Goal: Information Seeking & Learning: Learn about a topic

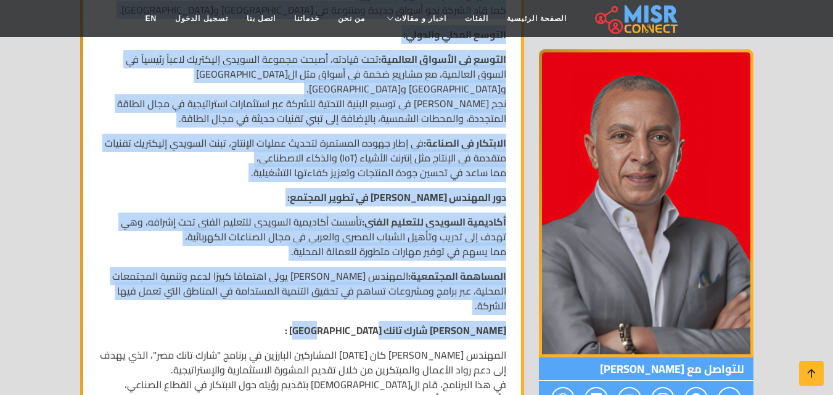
scroll to position [739, 0]
drag, startPoint x: 491, startPoint y: 181, endPoint x: 124, endPoint y: 319, distance: 392.0
click at [124, 319] on div "سيرة ذاتية أحمد السويدي – الرئيس التنفيذي لمجموعة السويدي إليكتريك الاسم: المهن…" at bounding box center [302, 154] width 423 height 1223
click at [161, 322] on p "أحمد السويدي شارك تانك مصر :" at bounding box center [302, 329] width 408 height 15
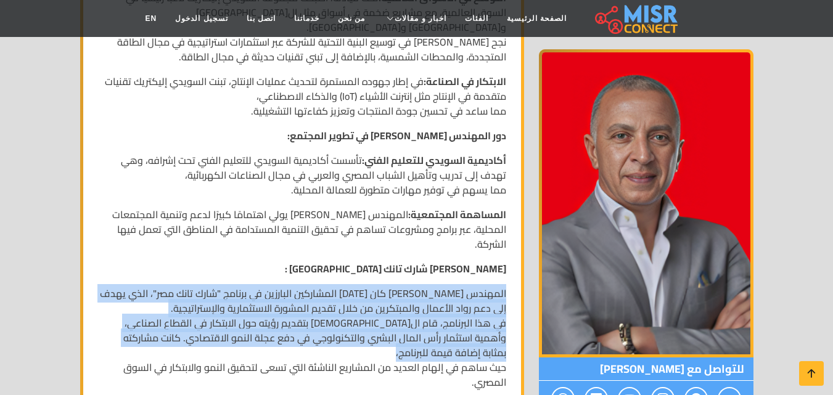
scroll to position [801, 0]
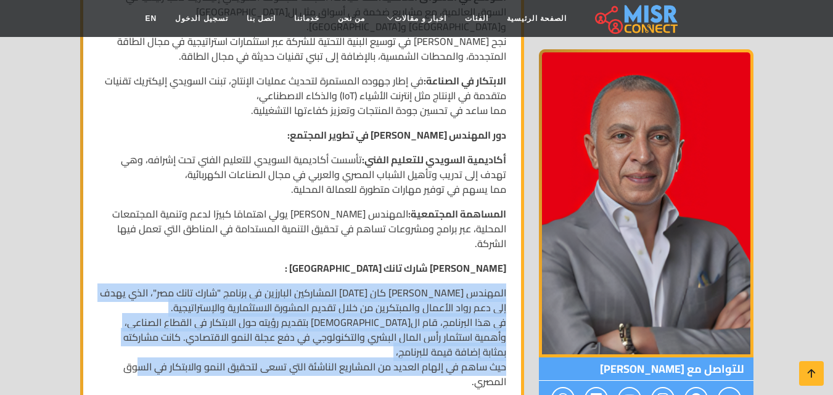
drag, startPoint x: 510, startPoint y: 338, endPoint x: 144, endPoint y: 361, distance: 367.4
click at [144, 361] on div "سيرة ذاتية أحمد السويدي – الرئيس التنفيذي لمجموعة السويدي إليكتريك الاسم: المهن…" at bounding box center [302, 93] width 423 height 1223
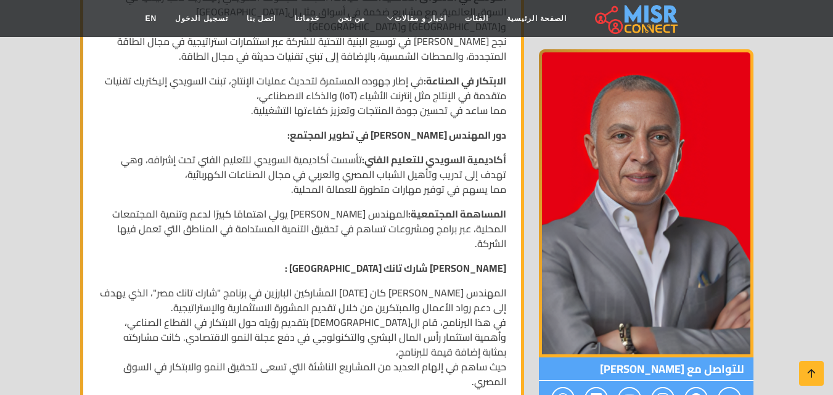
drag, startPoint x: 179, startPoint y: 238, endPoint x: 227, endPoint y: 240, distance: 48.7
click at [180, 238] on div "سيرة ذاتية أحمد السويدي – الرئيس التنفيذي لمجموعة السويدي إليكتريك الاسم: المهن…" at bounding box center [302, 93] width 423 height 1223
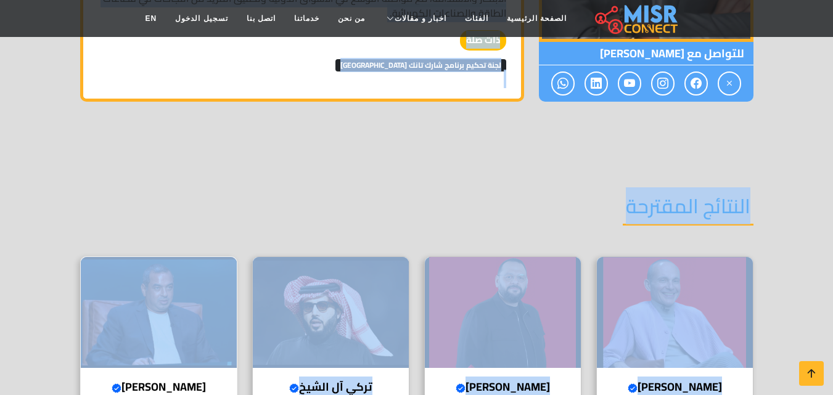
scroll to position [1479, 0]
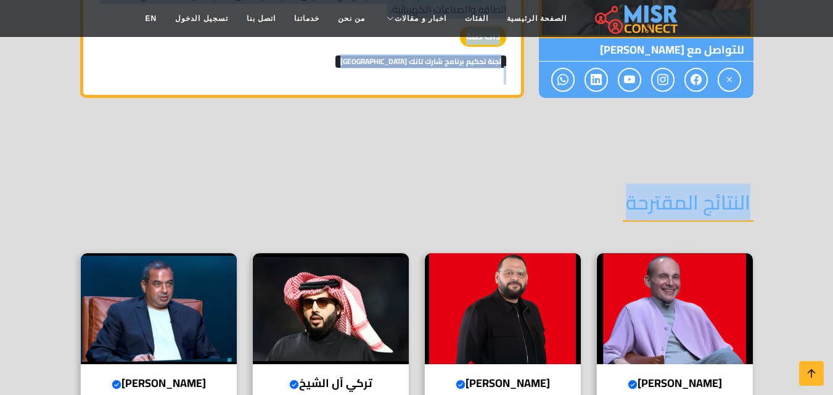
drag, startPoint x: 507, startPoint y: 274, endPoint x: 272, endPoint y: 161, distance: 260.2
click at [321, 338] on div "تركي آل الشيخ Verified account رائد الترفيه والرياضة في المملكة العربية السعودية" at bounding box center [330, 331] width 157 height 157
click at [525, 290] on img at bounding box center [503, 308] width 156 height 111
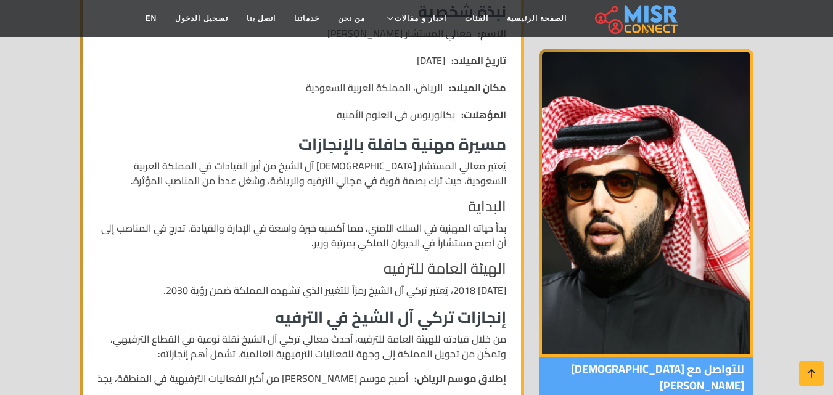
scroll to position [370, 0]
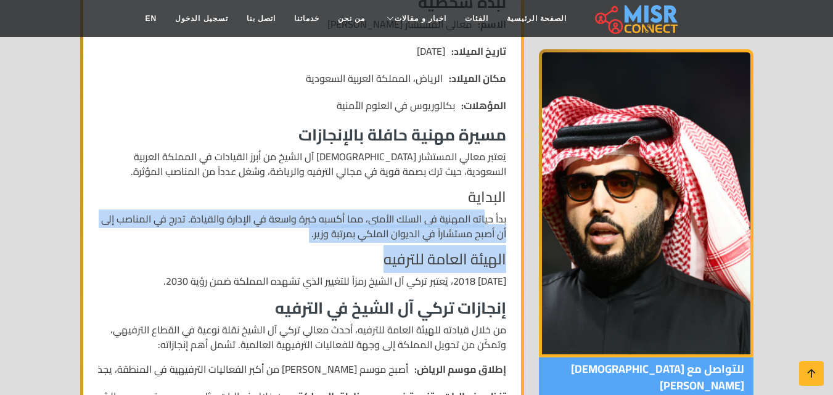
drag, startPoint x: 484, startPoint y: 219, endPoint x: 248, endPoint y: 253, distance: 237.8
click at [248, 235] on p "بدأ حياته المهنية في السلك الأمني، مما أكسبه خبرة واسعة في الإدارة والقيادة. تد…" at bounding box center [302, 226] width 408 height 30
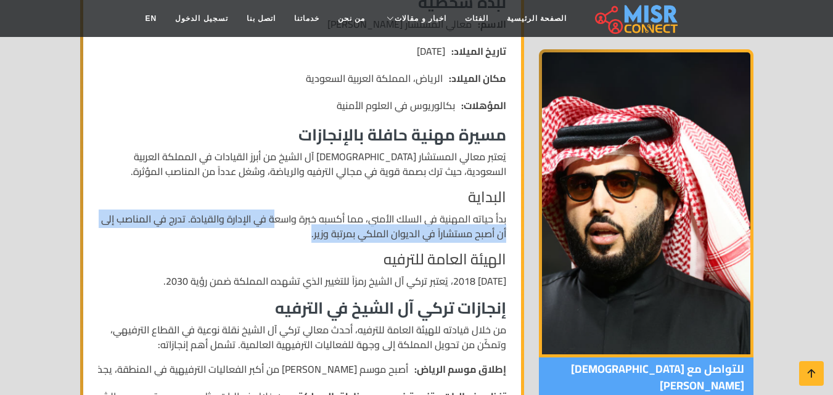
drag, startPoint x: 273, startPoint y: 218, endPoint x: 213, endPoint y: 235, distance: 62.0
click at [213, 235] on p "بدأ حياته المهنية في السلك الأمني، مما أكسبه خبرة واسعة في الإدارة والقيادة. تد…" at bounding box center [302, 226] width 408 height 30
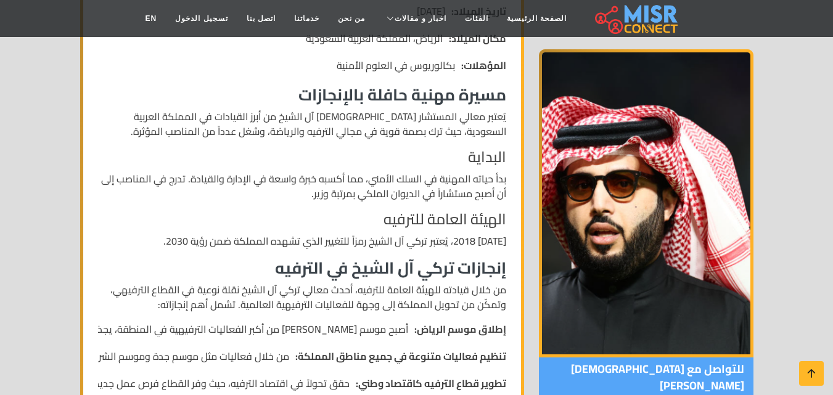
scroll to position [431, 0]
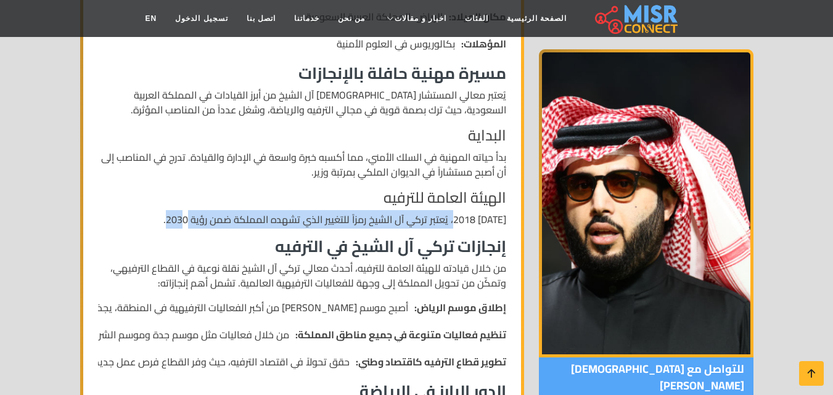
drag, startPoint x: 464, startPoint y: 222, endPoint x: 179, endPoint y: 226, distance: 284.7
click at [179, 226] on p "منذ عام 2018، يُعتبر تركي آل الشيخ رمزاً للتغيير الذي تشهده المملكة ضمن رؤية 20…" at bounding box center [302, 219] width 408 height 15
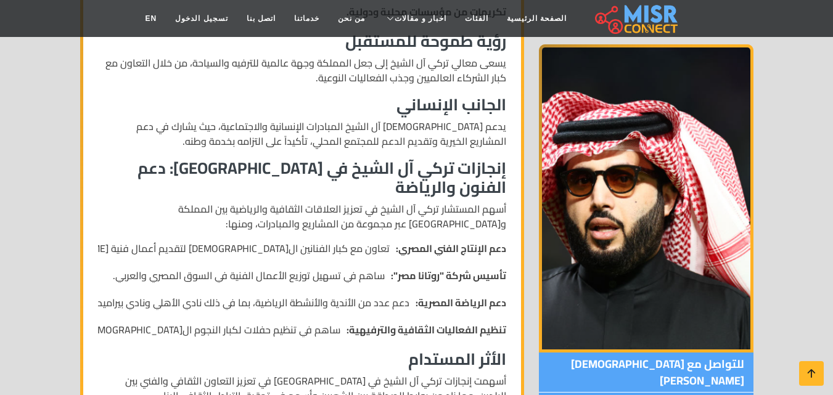
scroll to position [1048, 0]
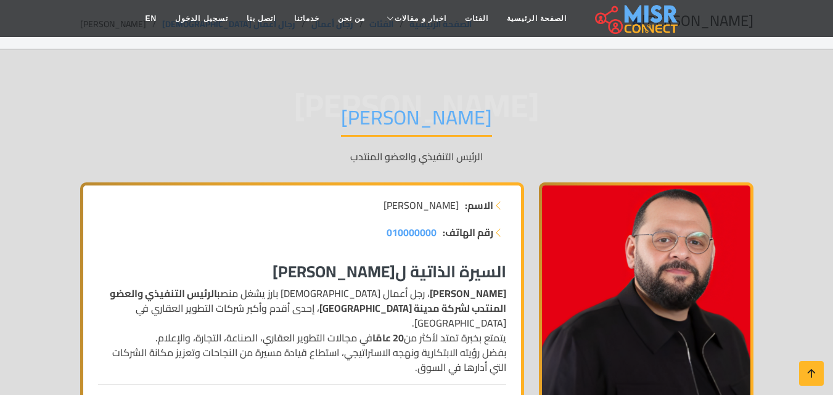
scroll to position [246, 0]
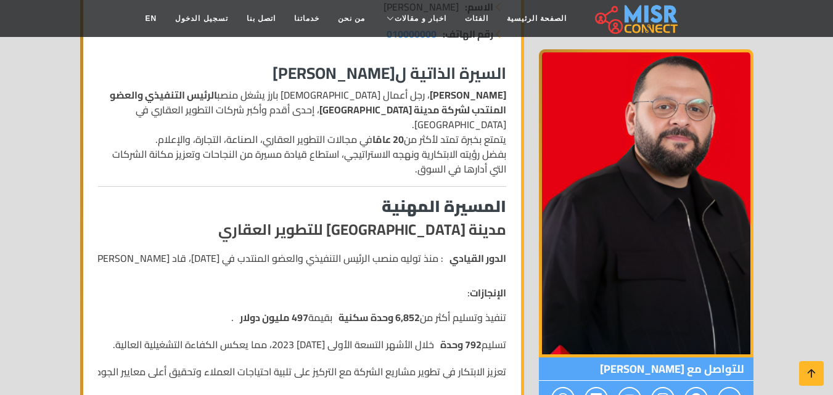
drag, startPoint x: 423, startPoint y: 170, endPoint x: 344, endPoint y: 182, distance: 79.1
drag, startPoint x: 344, startPoint y: 182, endPoint x: 270, endPoint y: 197, distance: 76.0
click at [270, 197] on h3 "المسيرة المهنية" at bounding box center [302, 206] width 408 height 19
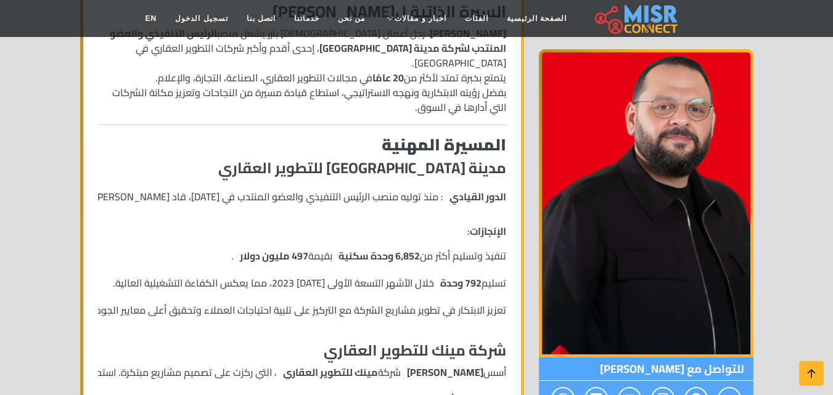
scroll to position [370, 0]
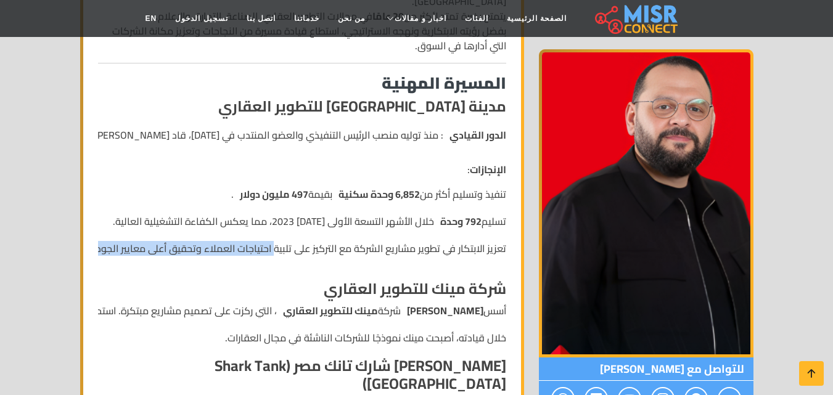
drag, startPoint x: 275, startPoint y: 237, endPoint x: 84, endPoint y: 240, distance: 191.1
click at [190, 251] on ul "تنفيذ وتسليم أكثر من 6,852 وحدة سكنية بقيمة 497 مليون دولار . تسليم 792 وحدة خل…" at bounding box center [297, 227] width 418 height 81
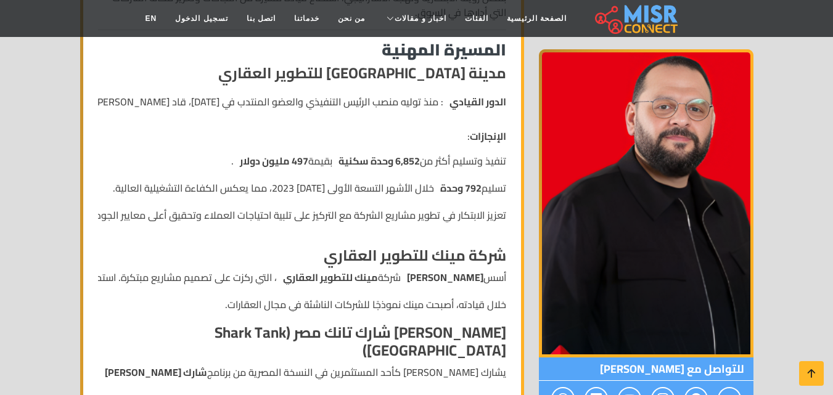
scroll to position [431, 0]
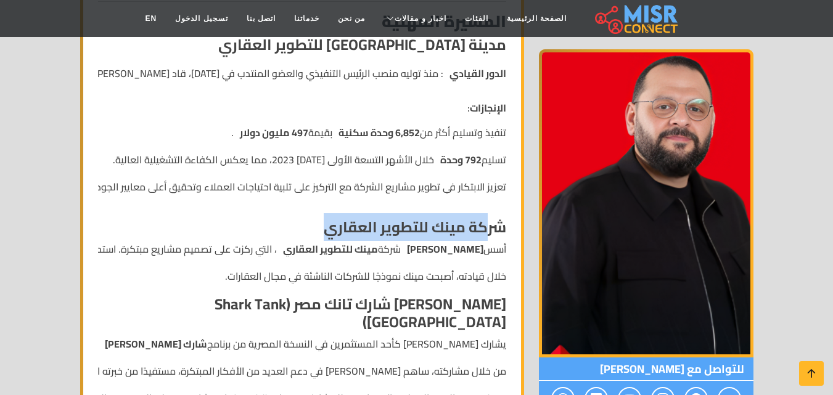
drag, startPoint x: 484, startPoint y: 211, endPoint x: 290, endPoint y: 219, distance: 194.9
click at [290, 219] on h4 "شركة مينك للتطوير العقاري" at bounding box center [302, 228] width 408 height 18
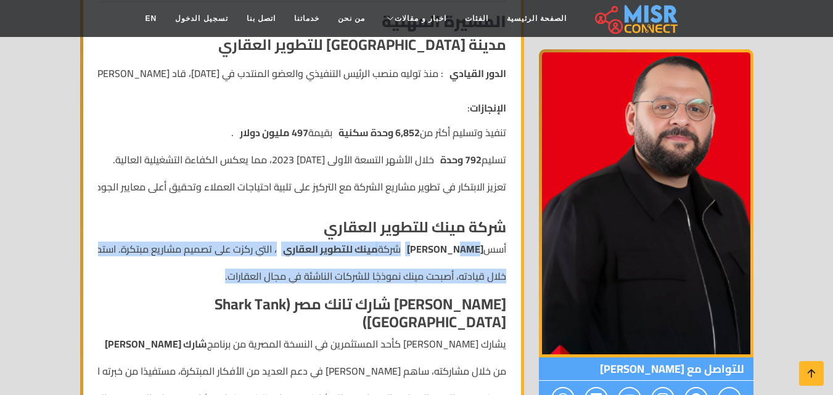
drag, startPoint x: 445, startPoint y: 239, endPoint x: 144, endPoint y: 267, distance: 302.0
click at [144, 267] on ul "أسس عبد الله سلام شركة مينك للتطوير العقاري ، التي ركزت على تصميم مشاريع مبتكرة…" at bounding box center [302, 263] width 408 height 42
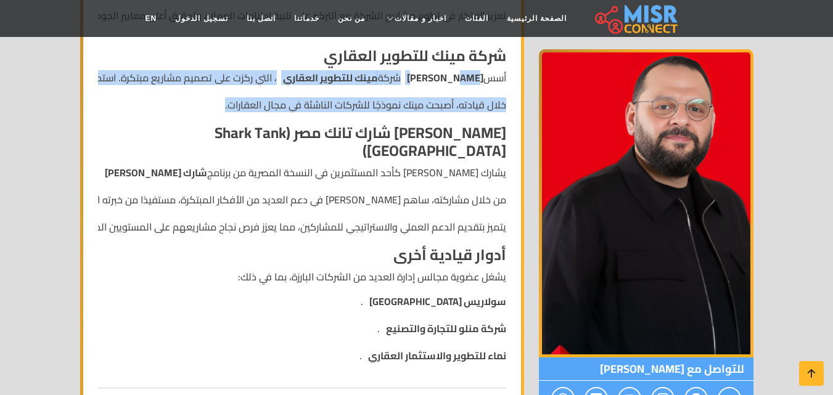
scroll to position [616, 0]
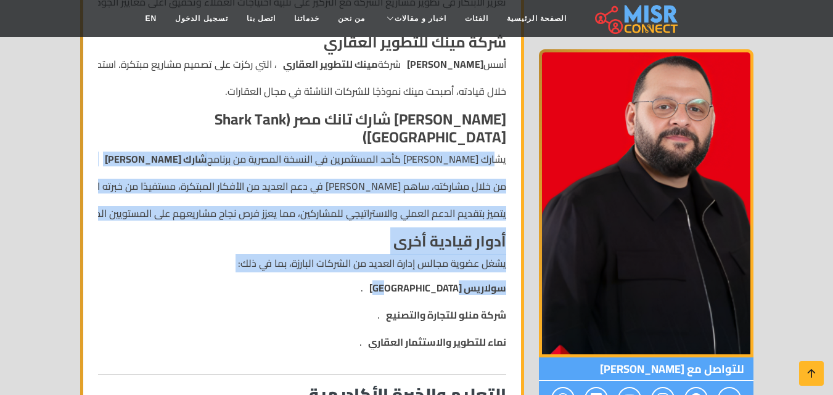
drag, startPoint x: 495, startPoint y: 128, endPoint x: 240, endPoint y: 238, distance: 278.5
click at [240, 238] on div "السيرة الذاتية لعبد الله سلام عبد الله سلام ، رجل أعمال مصري بارز يشغل منصب الر…" at bounding box center [302, 275] width 423 height 1183
click at [399, 280] on li "سولاريس مصر ." at bounding box center [432, 287] width 147 height 15
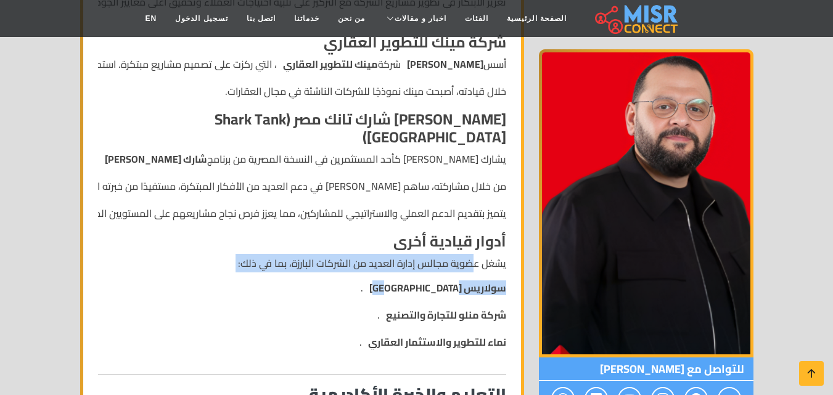
drag, startPoint x: 473, startPoint y: 234, endPoint x: 391, endPoint y: 259, distance: 86.2
click at [385, 258] on div "السيرة الذاتية لعبد الله سلام عبد الله سلام ، رجل أعمال مصري بارز يشغل منصب الر…" at bounding box center [302, 275] width 423 height 1183
click at [453, 280] on ul "سولاريس مصر . شركة منلو للتجارة والتصنيع . نماء للتطوير والاستثمار العقاري ." at bounding box center [432, 320] width 147 height 81
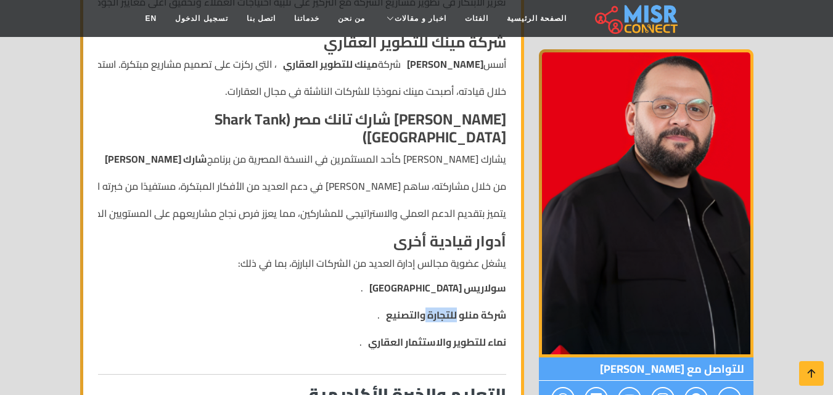
click at [453, 280] on ul "سولاريس مصر . شركة منلو للتجارة والتصنيع . نماء للتطوير والاستثمار العقاري ." at bounding box center [432, 320] width 147 height 81
click at [507, 272] on div "السيرة الذاتية لعبد الله سلام عبد الله سلام ، رجل أعمال مصري بارز يشغل منصب الر…" at bounding box center [302, 275] width 423 height 1183
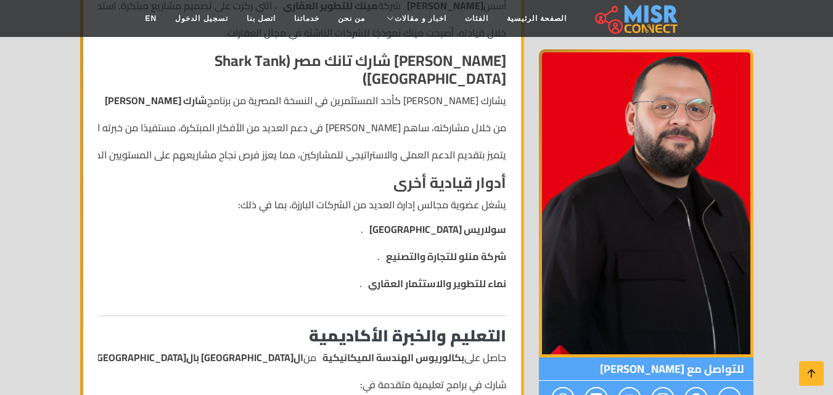
scroll to position [678, 0]
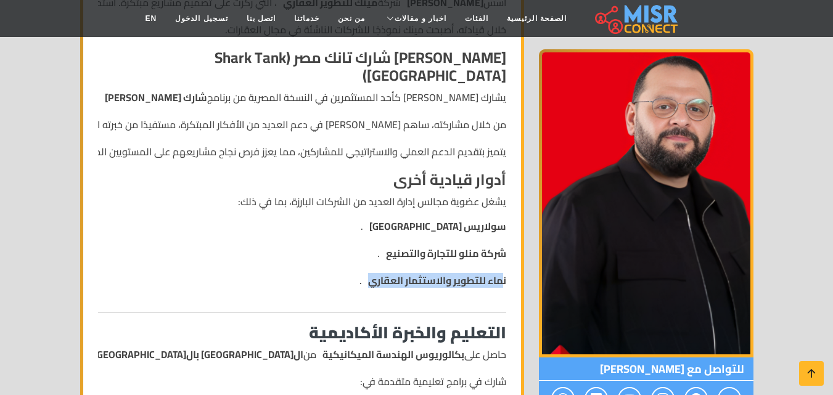
drag, startPoint x: 503, startPoint y: 250, endPoint x: 333, endPoint y: 248, distance: 170.7
click at [333, 248] on li "سولاريس مصر . شركة منلو للتجارة والتصنيع . نماء للتطوير والاستثمار العقاري ." at bounding box center [302, 259] width 408 height 81
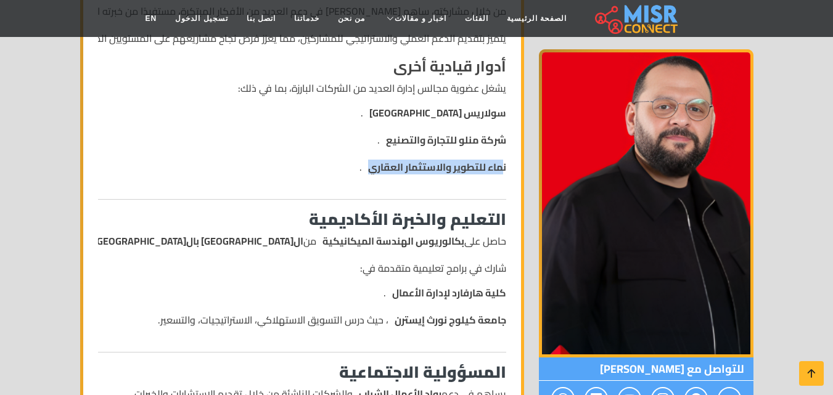
scroll to position [801, 0]
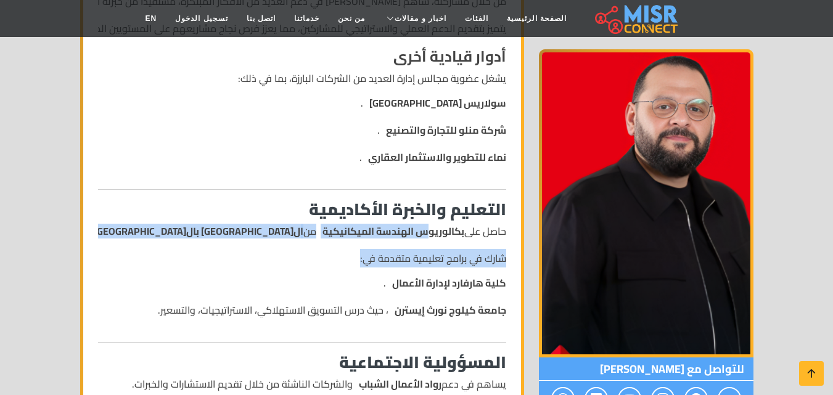
drag, startPoint x: 429, startPoint y: 194, endPoint x: 206, endPoint y: 213, distance: 223.9
click at [206, 213] on div "السيرة الذاتية لعبد الله سلام عبد الله سلام ، رجل أعمال مصري بارز يشغل منصب الر…" at bounding box center [302, 90] width 423 height 1183
click at [290, 251] on p "شارك في برامج تعليمية متقدمة في:" at bounding box center [302, 258] width 408 height 15
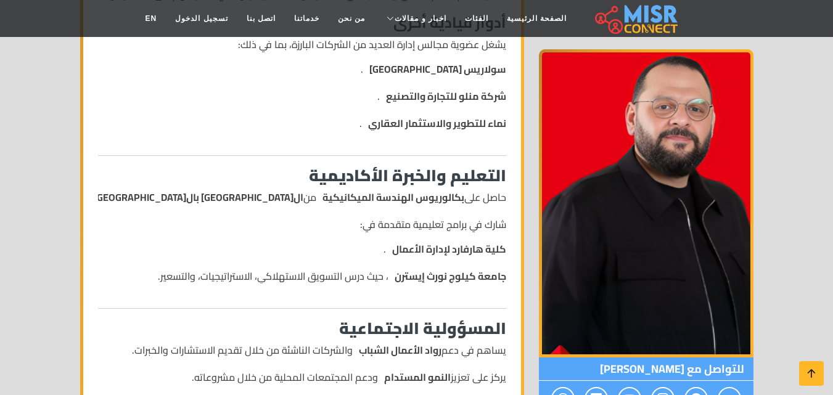
scroll to position [863, 0]
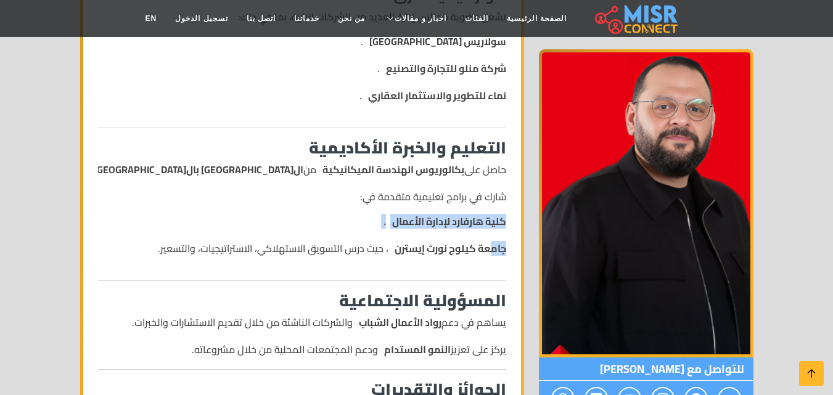
drag, startPoint x: 507, startPoint y: 179, endPoint x: 491, endPoint y: 203, distance: 29.2
click at [491, 203] on div "السيرة الذاتية لعبد الله سلام عبد الله سلام ، رجل أعمال مصري بارز يشغل منصب الر…" at bounding box center [302, 28] width 423 height 1183
click at [423, 241] on strong "جامعة كيلوج نورث إيسترن" at bounding box center [450, 248] width 112 height 15
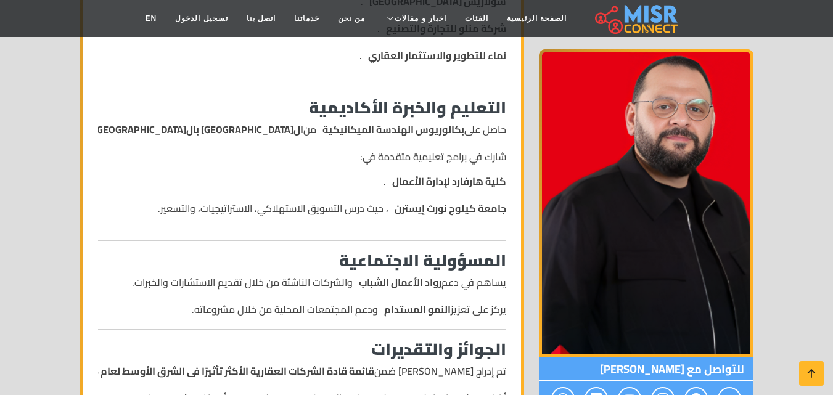
scroll to position [924, 0]
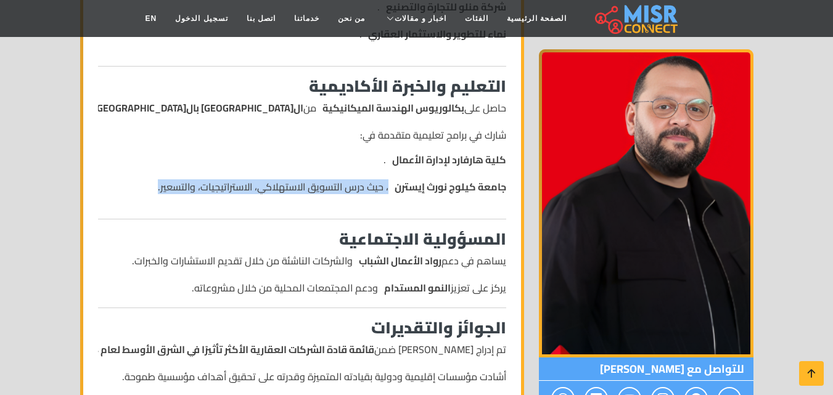
drag, startPoint x: 274, startPoint y: 146, endPoint x: 330, endPoint y: 224, distance: 95.8
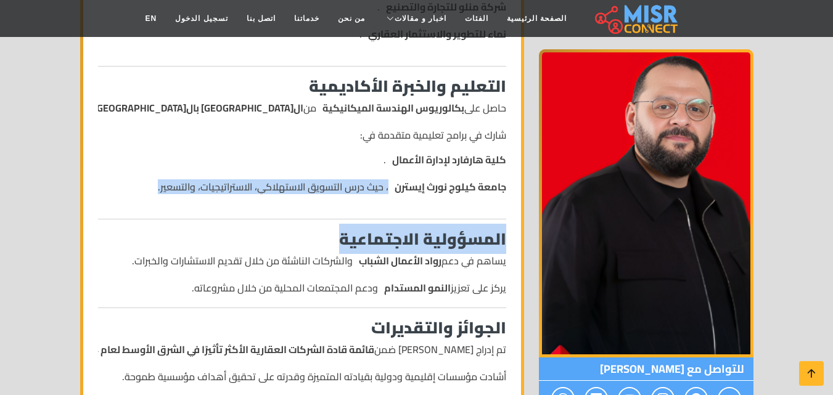
click at [293, 229] on h3 "المسؤولية الاجتماعية" at bounding box center [302, 238] width 408 height 19
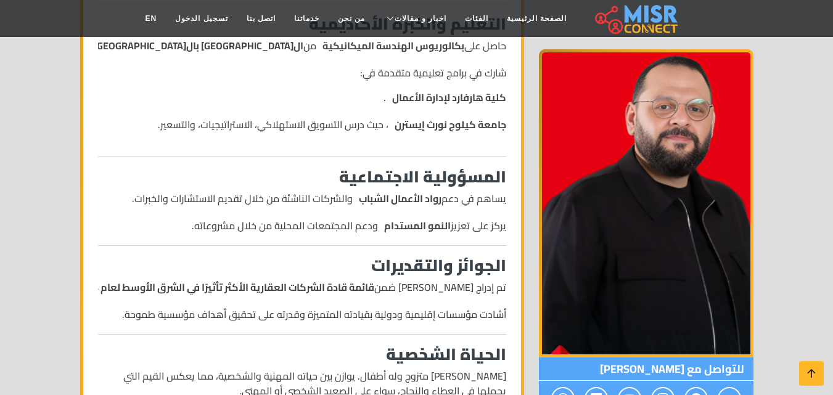
scroll to position [1048, 0]
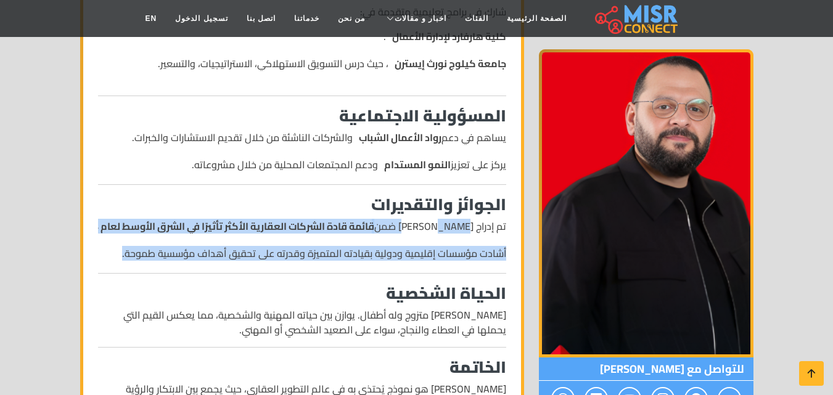
drag, startPoint x: 448, startPoint y: 198, endPoint x: 87, endPoint y: 221, distance: 361.9
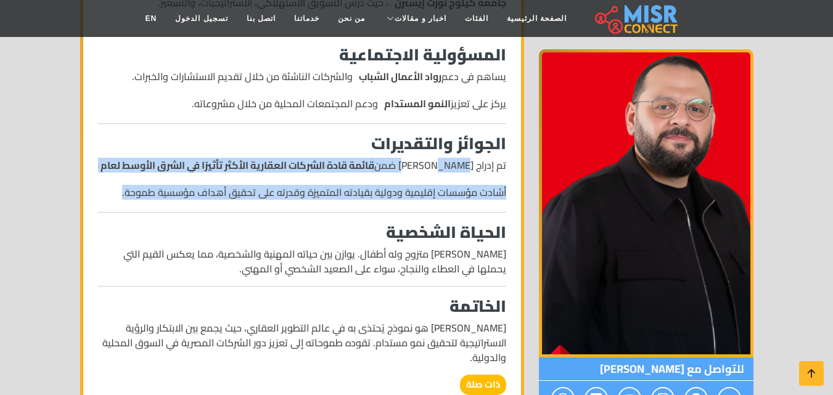
scroll to position [1109, 0]
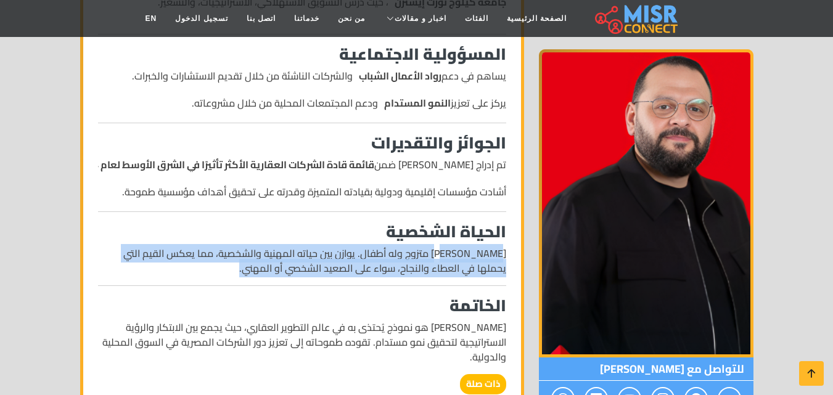
drag, startPoint x: 497, startPoint y: 215, endPoint x: 104, endPoint y: 232, distance: 393.5
click at [104, 246] on p "عبد الله سلام متزوج وله أطفال. يوازن بين حياته المهنية والشخصية، مما يعكس القيم…" at bounding box center [302, 261] width 408 height 30
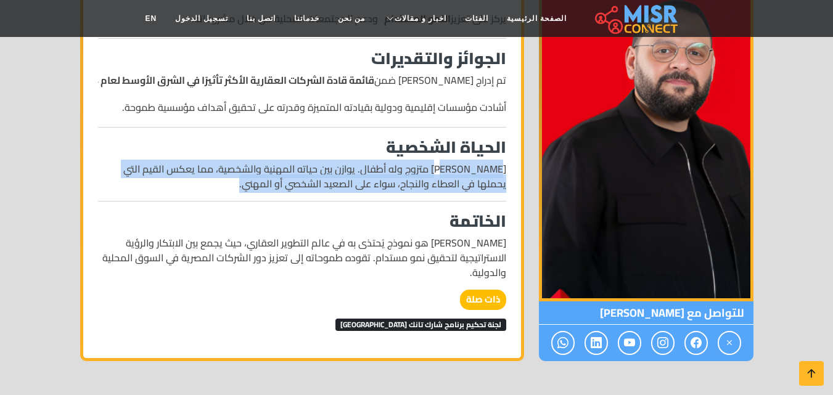
scroll to position [1232, 0]
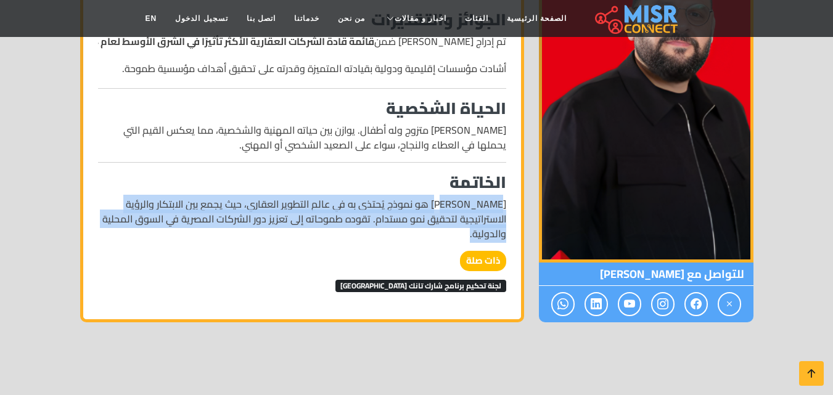
drag, startPoint x: 497, startPoint y: 165, endPoint x: 69, endPoint y: 194, distance: 428.6
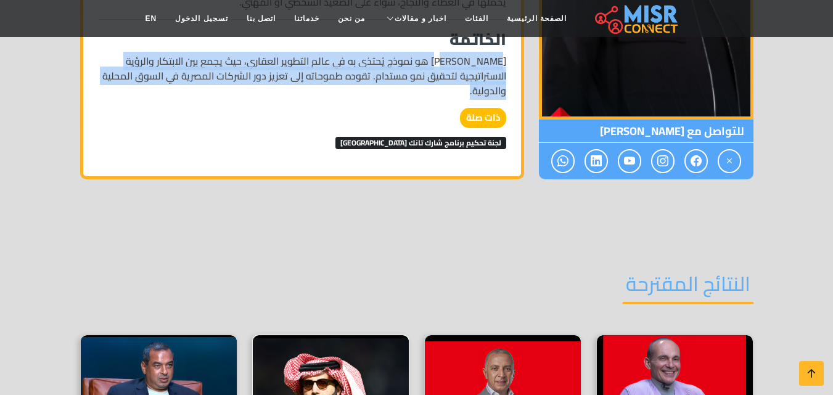
scroll to position [1541, 0]
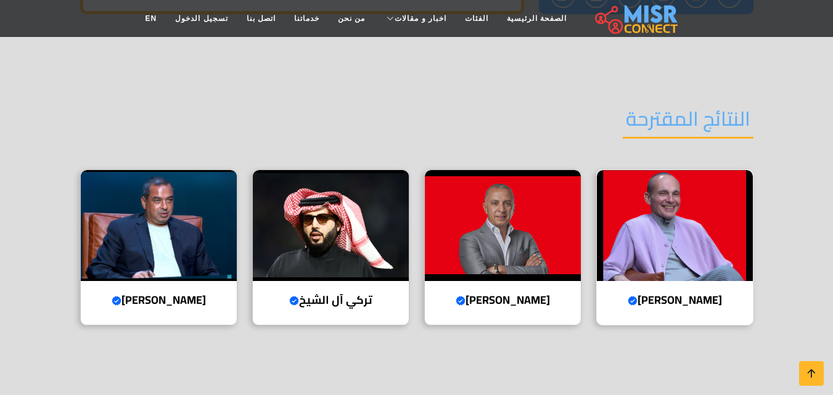
click at [656, 210] on img at bounding box center [675, 225] width 156 height 111
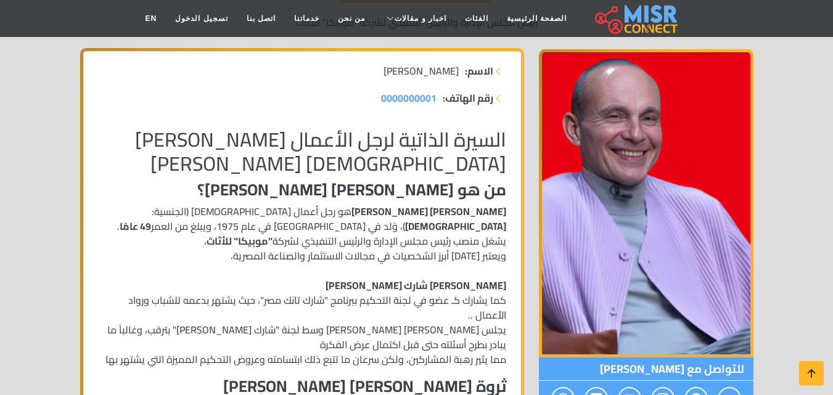
scroll to position [185, 0]
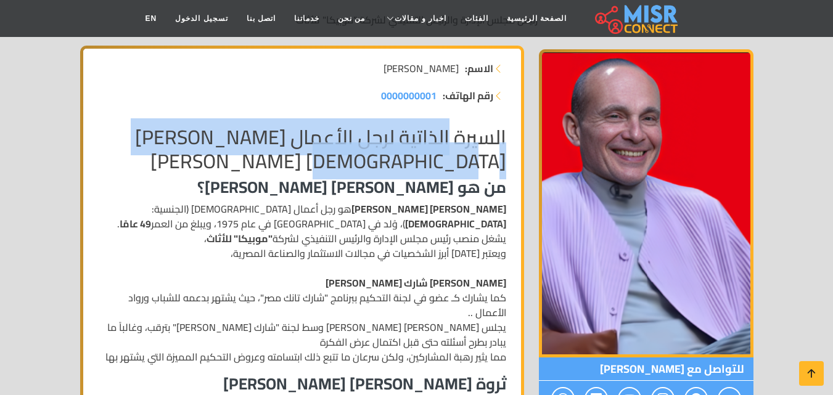
drag, startPoint x: 446, startPoint y: 142, endPoint x: 370, endPoint y: 171, distance: 81.1
click at [370, 171] on h2 "السيرة الذاتية لرجل الأعمال المصري محمد فاروق عبد المنعم" at bounding box center [302, 148] width 408 height 47
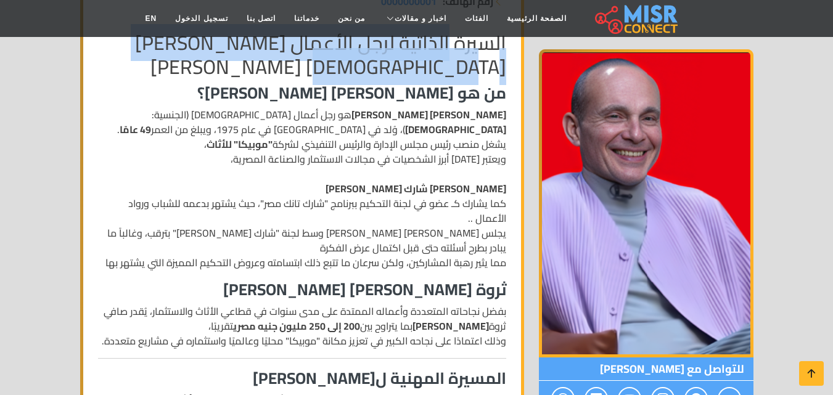
scroll to position [308, 0]
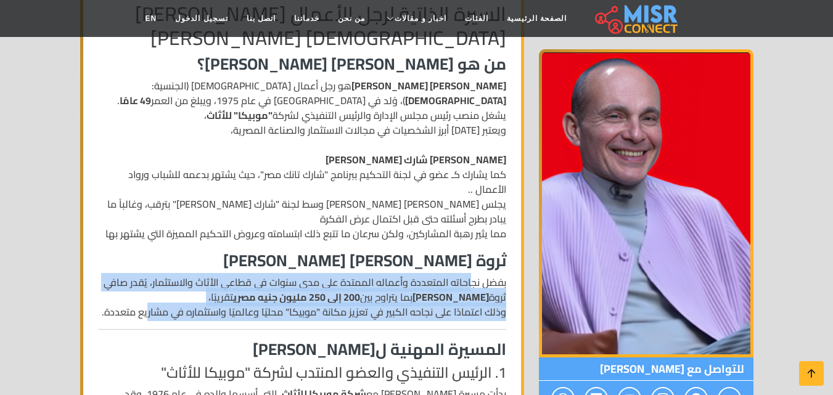
drag, startPoint x: 470, startPoint y: 267, endPoint x: 152, endPoint y: 303, distance: 319.3
click at [152, 303] on p "بفضل نجاحاته المتعددة وأعماله الممتدة على مدى سنوات في قطاعي الأثاث والاستثمار،…" at bounding box center [302, 297] width 408 height 44
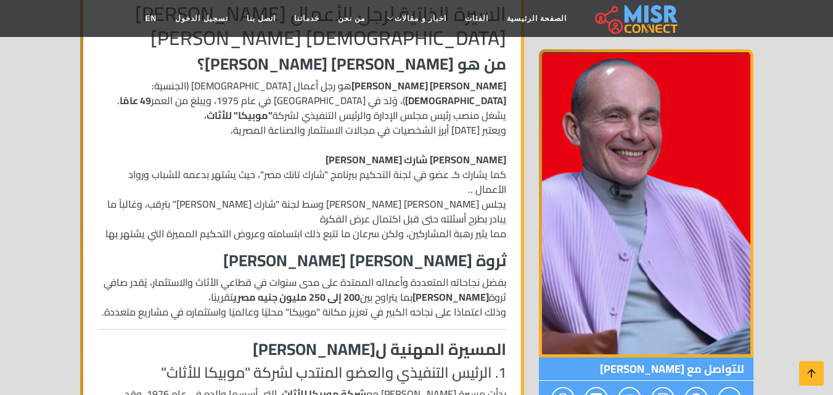
click at [223, 251] on h3 "ثروة محمد فاروق عبد المنعم" at bounding box center [302, 260] width 408 height 19
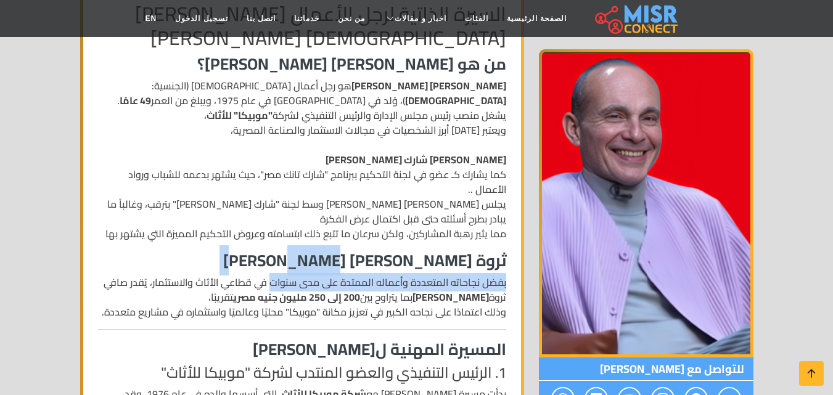
drag, startPoint x: 243, startPoint y: 232, endPoint x: 271, endPoint y: 259, distance: 39.2
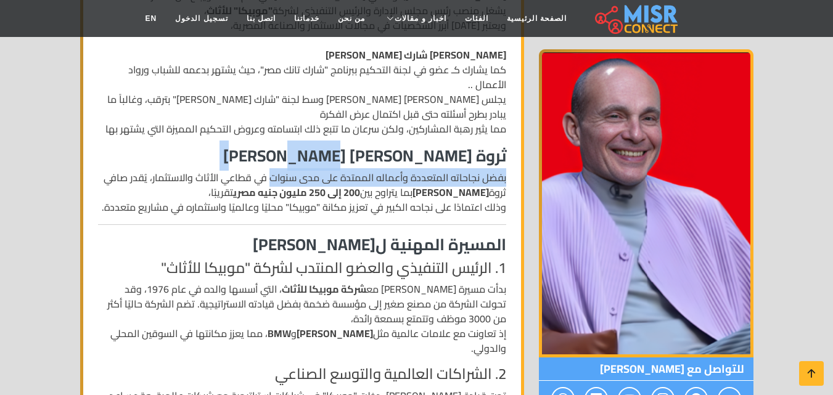
scroll to position [431, 0]
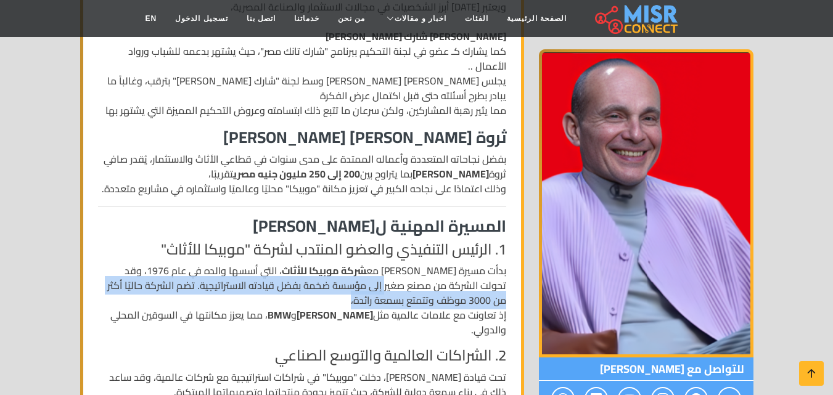
drag, startPoint x: 413, startPoint y: 278, endPoint x: 202, endPoint y: 276, distance: 210.8
click at [198, 277] on p "بدأت مسيرة محمد فاروق مع شركة موبيكا للأثاث ، التي أسسها والده في عام 1976، وقد…" at bounding box center [302, 300] width 408 height 74
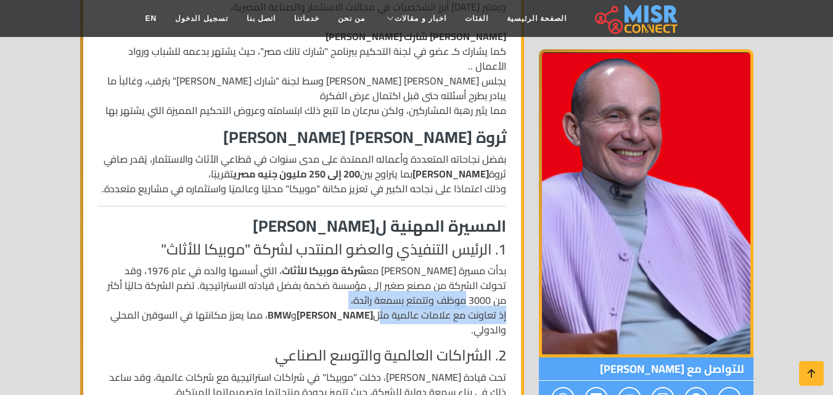
drag, startPoint x: 512, startPoint y: 293, endPoint x: 379, endPoint y: 295, distance: 133.1
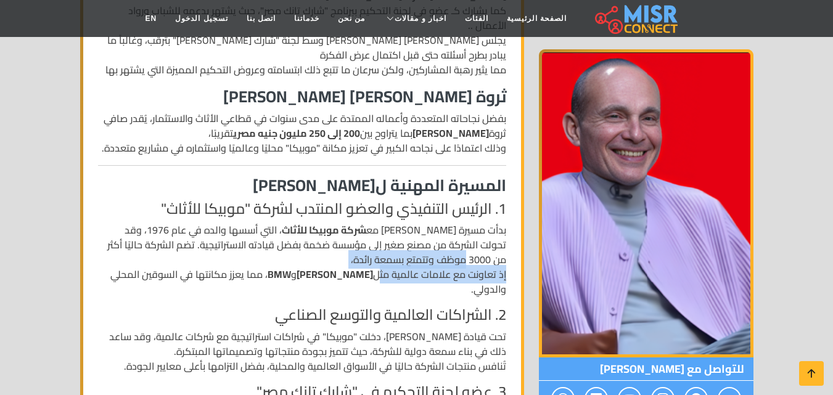
scroll to position [493, 0]
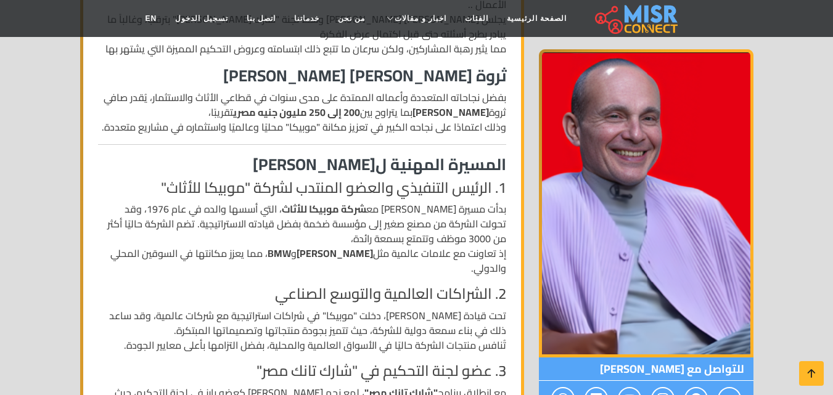
drag, startPoint x: 380, startPoint y: 256, endPoint x: 272, endPoint y: 258, distance: 107.9
click at [272, 258] on p "بدأت مسيرة محمد فاروق مع شركة موبيكا للأثاث ، التي أسسها والده في عام 1976، وقد…" at bounding box center [302, 239] width 408 height 74
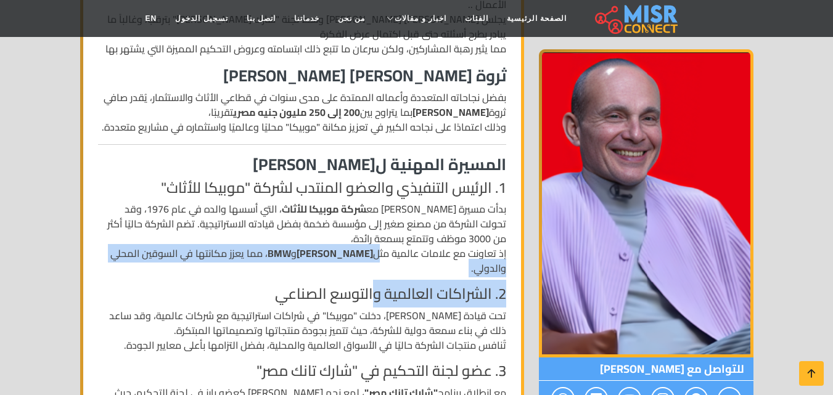
drag, startPoint x: 378, startPoint y: 235, endPoint x: 374, endPoint y: 266, distance: 31.0
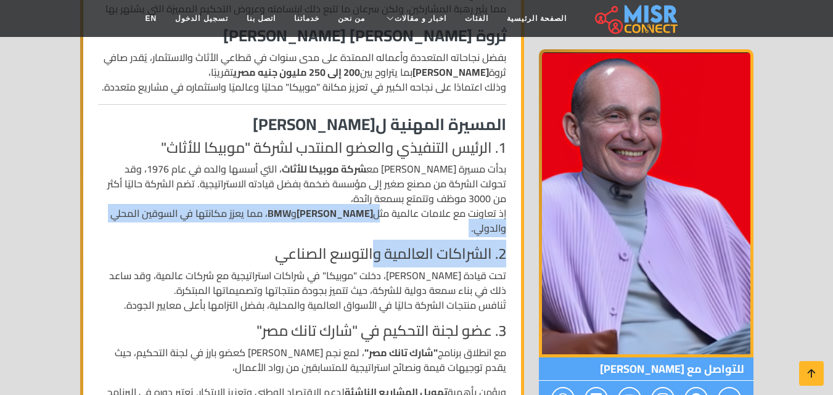
scroll to position [555, 0]
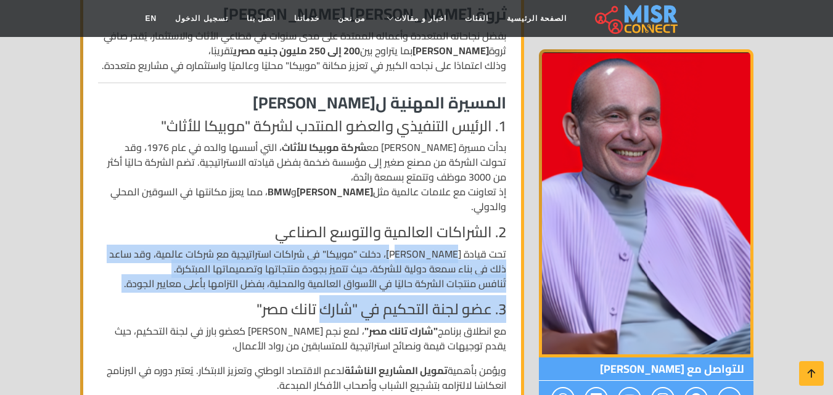
drag, startPoint x: 448, startPoint y: 241, endPoint x: 317, endPoint y: 282, distance: 137.0
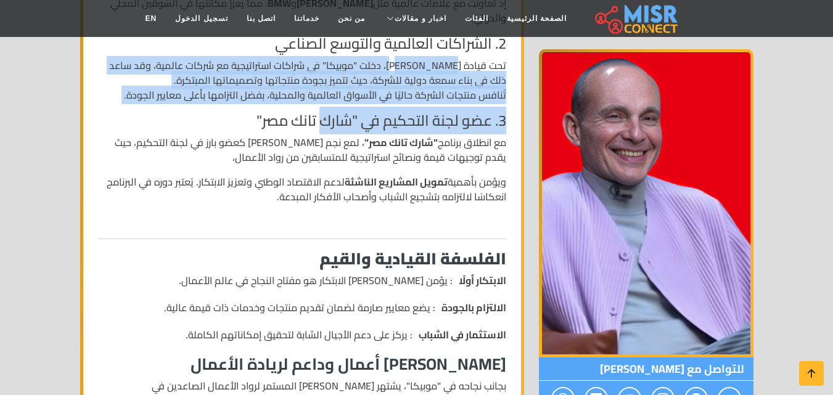
scroll to position [801, 0]
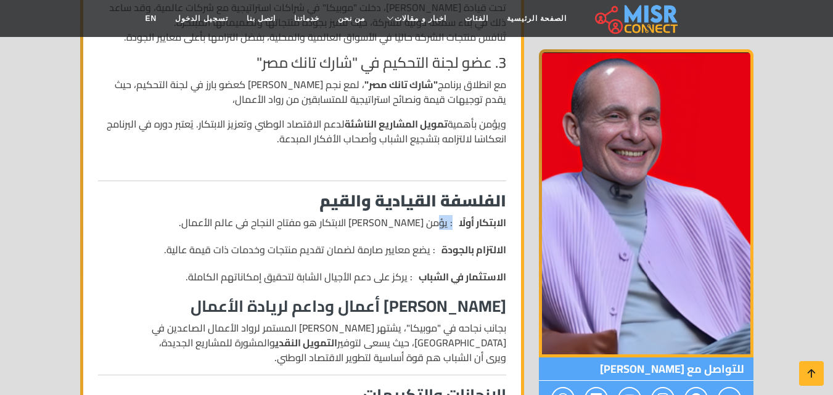
drag, startPoint x: 439, startPoint y: 203, endPoint x: 178, endPoint y: 206, distance: 261.3
click at [176, 215] on li "الابتكار أولًا : يؤمن محمد فاروق بأن الابتكار هو مفتاح النجاح في عالم الأعمال." at bounding box center [302, 222] width 408 height 15
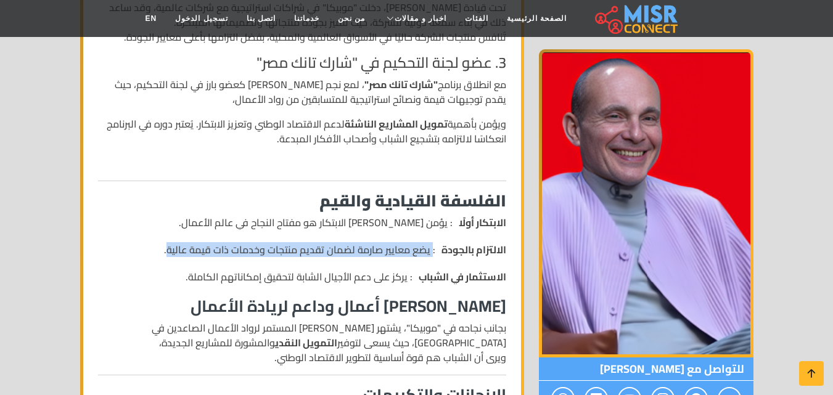
drag, startPoint x: 432, startPoint y: 237, endPoint x: 174, endPoint y: 235, distance: 258.2
click at [174, 242] on li "الالتزام بالجودة : يضع معايير صارمة لضمان تقديم منتجات وخدمات ذات قيمة عالية." at bounding box center [302, 249] width 408 height 15
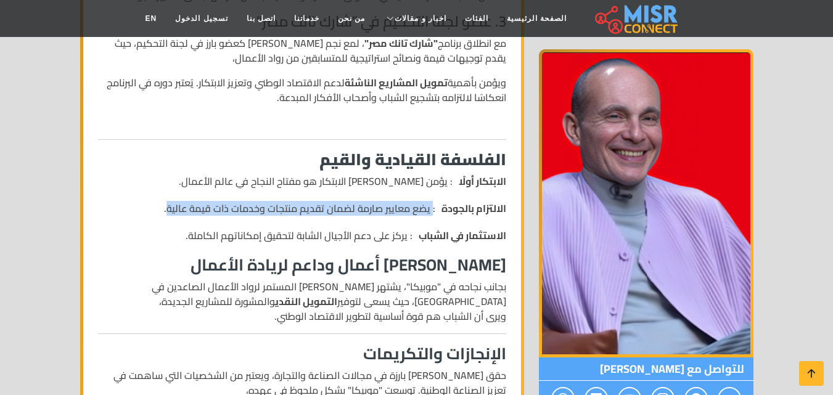
scroll to position [863, 0]
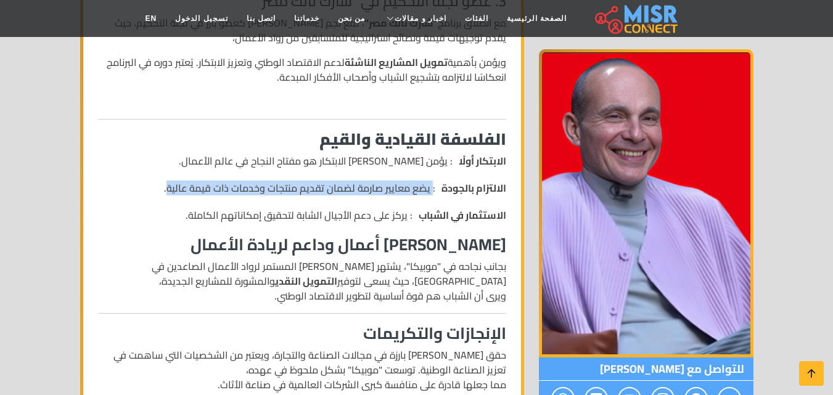
drag, startPoint x: 404, startPoint y: 205, endPoint x: 168, endPoint y: 227, distance: 237.1
click at [168, 227] on div "السيرة الذاتية لرجل الأعمال المصري محمد فاروق عبد المنعم من هو محمد فاروق عبد ا…" at bounding box center [302, 127] width 423 height 1380
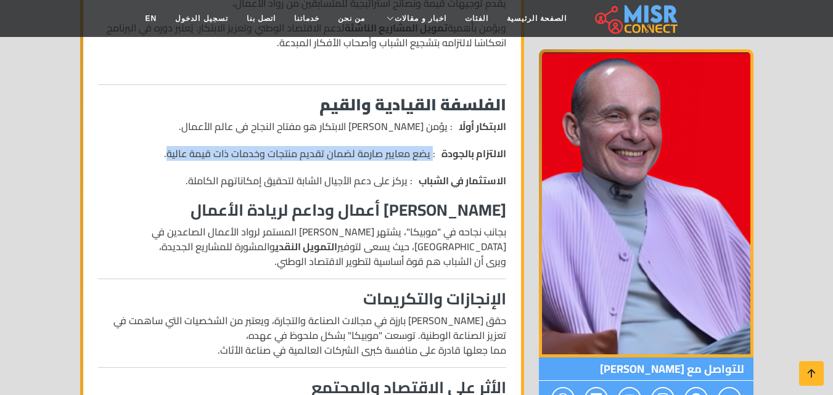
scroll to position [924, 0]
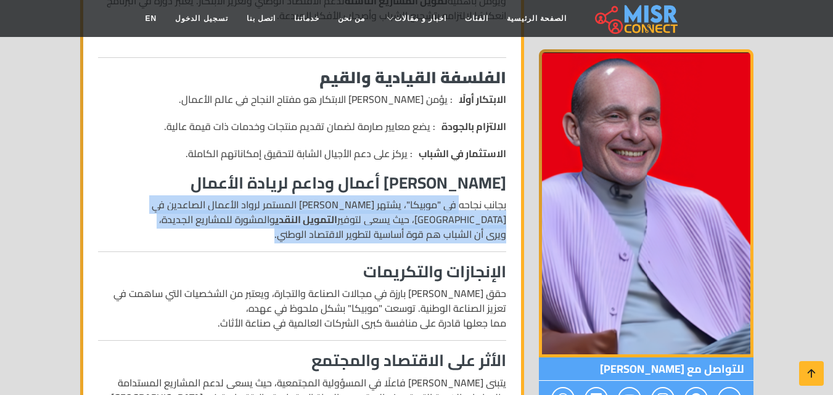
drag, startPoint x: 459, startPoint y: 190, endPoint x: 260, endPoint y: 220, distance: 201.3
click at [260, 220] on p "بجانب نجاحه في "موبيكا"، يشتهر محمد فاروق بدعمه المستمر لرواد الأعمال الصاعدين …" at bounding box center [302, 219] width 408 height 44
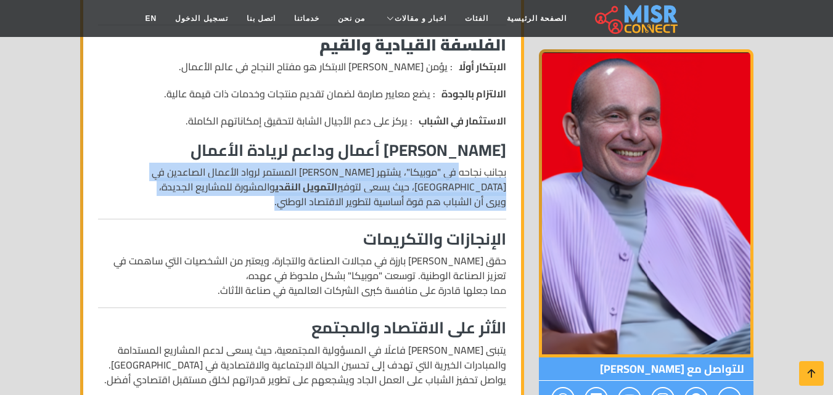
scroll to position [986, 0]
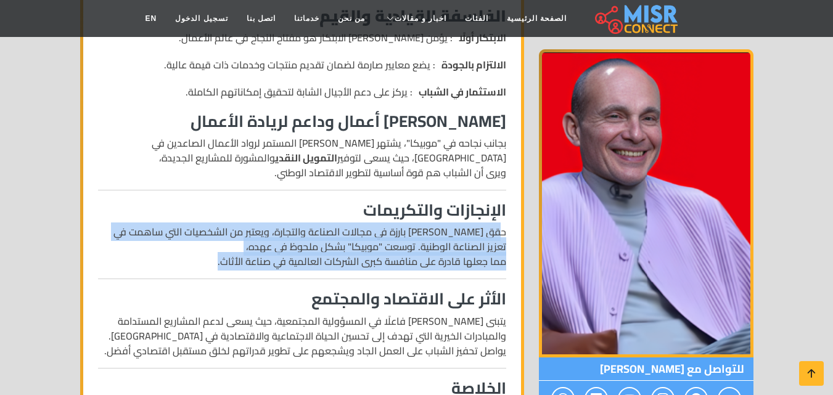
drag, startPoint x: 502, startPoint y: 213, endPoint x: 172, endPoint y: 247, distance: 331.5
click at [172, 247] on p "حقق محمد فاروق نجاحات بارزة في مجالات الصناعة والتجارة، ويعتبر من الشخصيات التي…" at bounding box center [302, 246] width 408 height 44
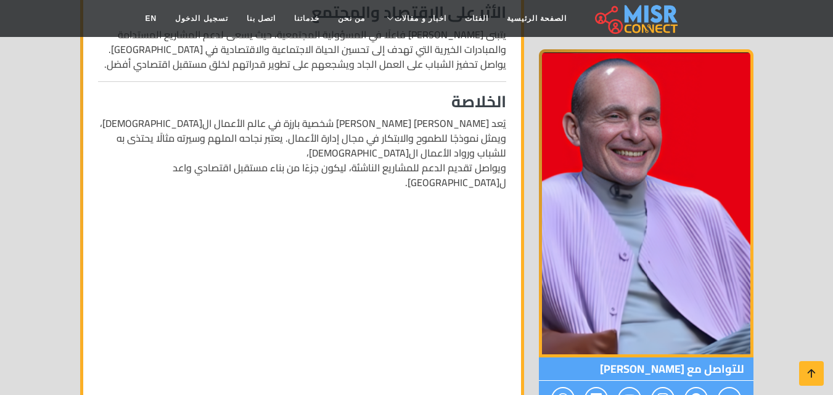
scroll to position [1294, 0]
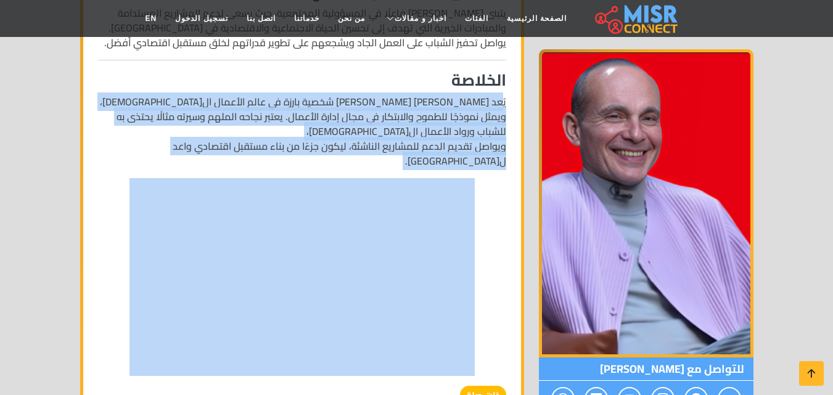
drag, startPoint x: 500, startPoint y: 89, endPoint x: 156, endPoint y: 131, distance: 346.9
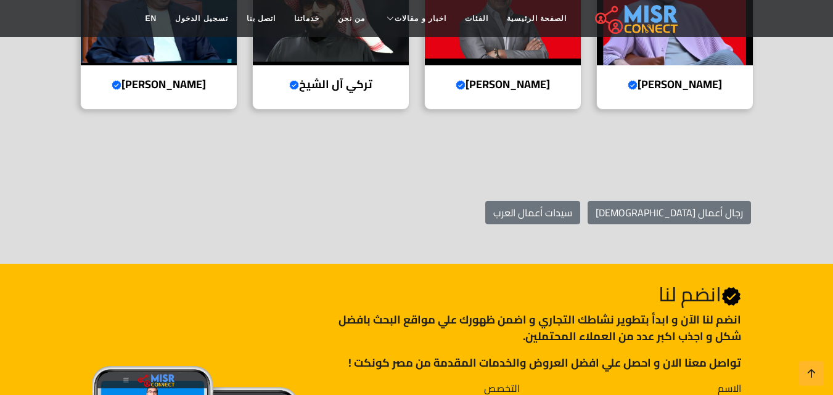
scroll to position [1742, 0]
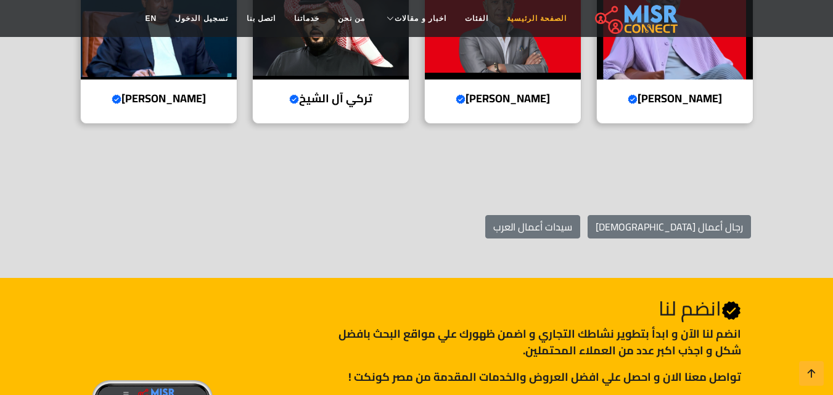
click at [522, 25] on link "الصفحة الرئيسية" at bounding box center [536, 18] width 78 height 23
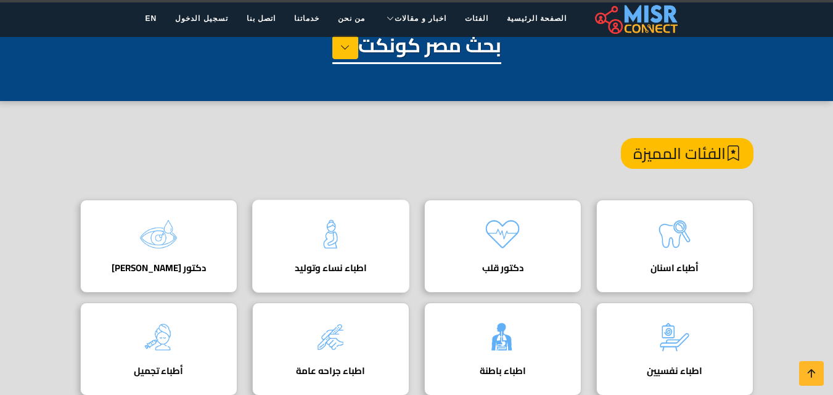
scroll to position [123, 0]
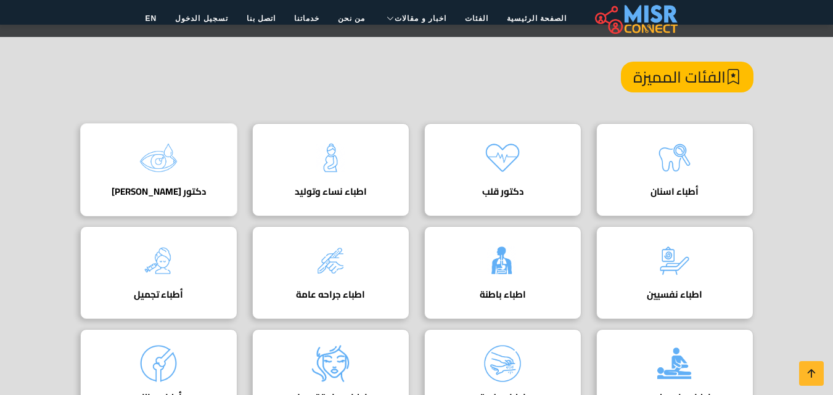
click at [145, 175] on img at bounding box center [158, 157] width 49 height 49
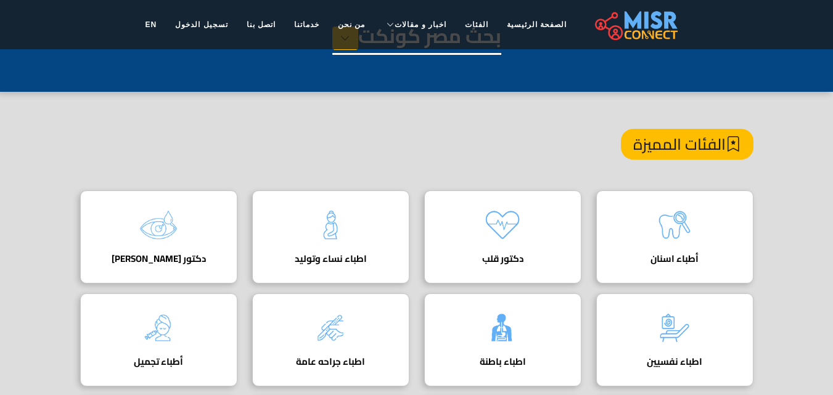
scroll to position [0, 0]
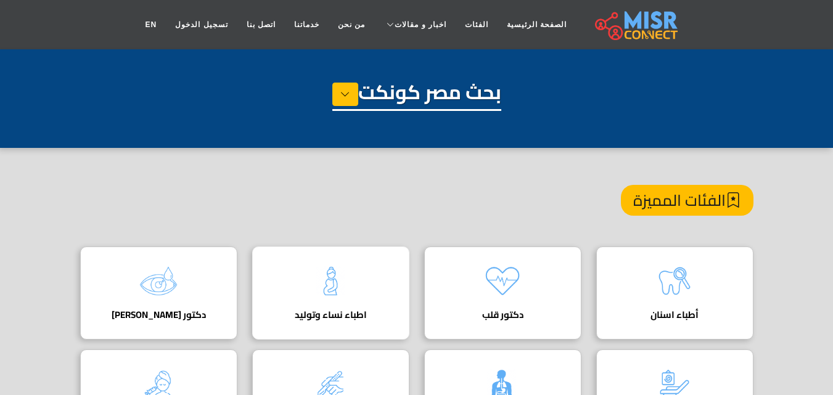
click at [332, 303] on img at bounding box center [330, 280] width 49 height 49
click at [505, 309] on h4 "دكتور قلب" at bounding box center [502, 314] width 119 height 11
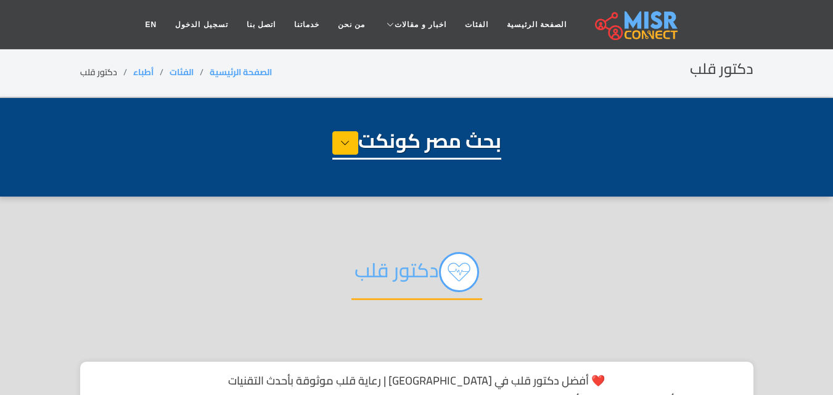
select select "*****"
select select "*********"
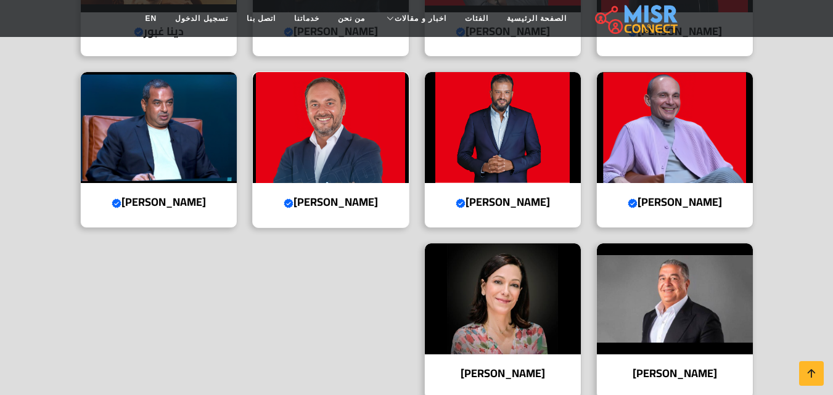
scroll to position [555, 0]
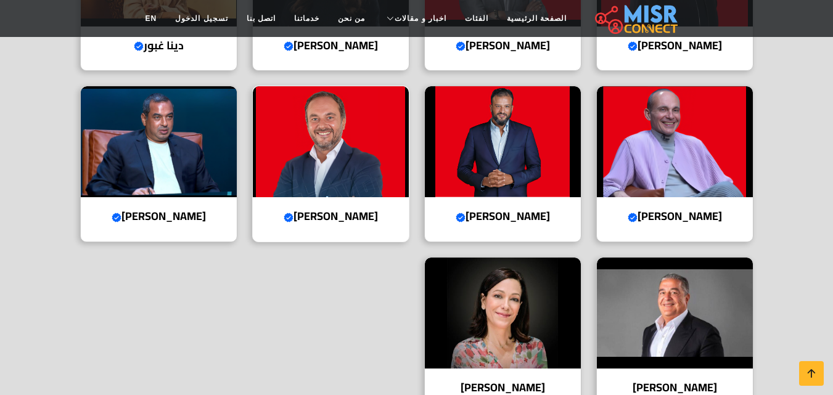
click at [290, 219] on icon "Verified account" at bounding box center [288, 218] width 10 height 10
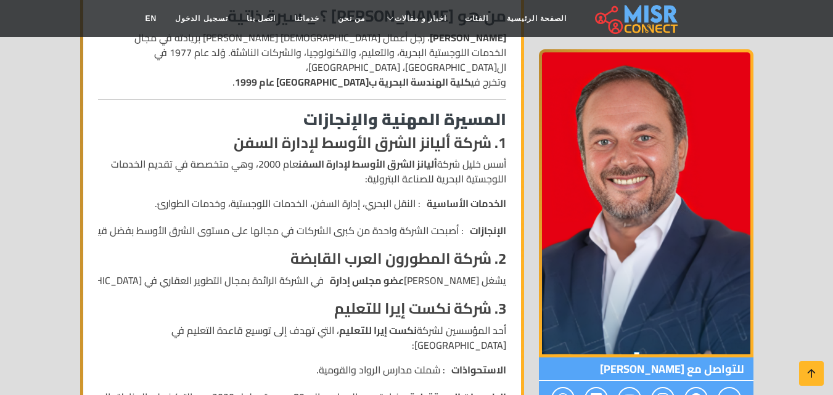
scroll to position [370, 0]
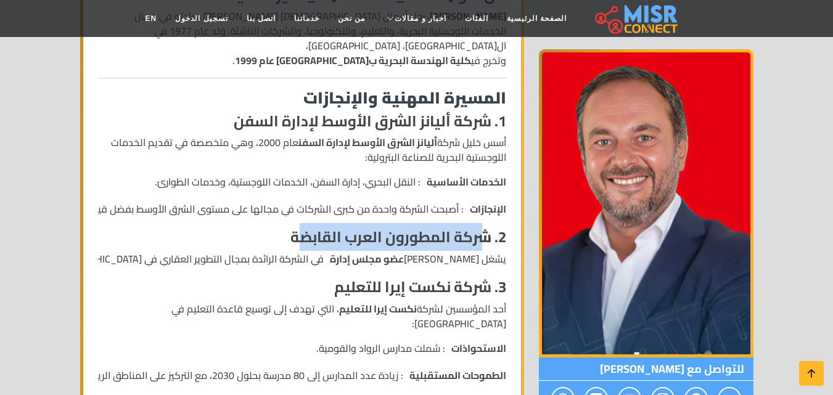
drag, startPoint x: 477, startPoint y: 218, endPoint x: 303, endPoint y: 234, distance: 175.1
click at [303, 234] on strong "2. شركة المطورون العرب القابضة" at bounding box center [398, 237] width 216 height 28
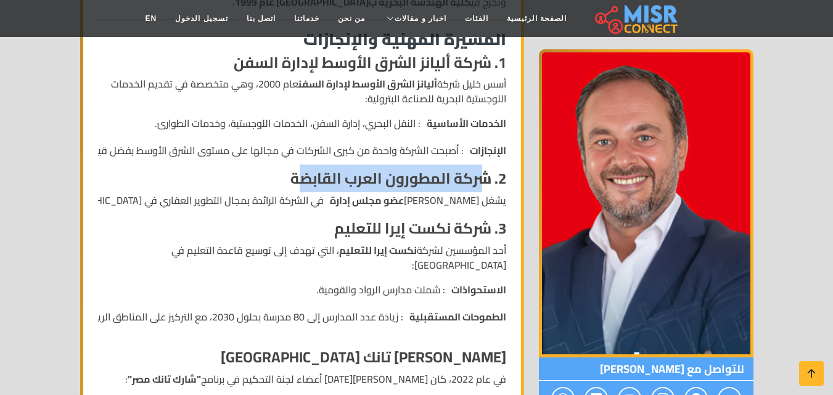
scroll to position [431, 0]
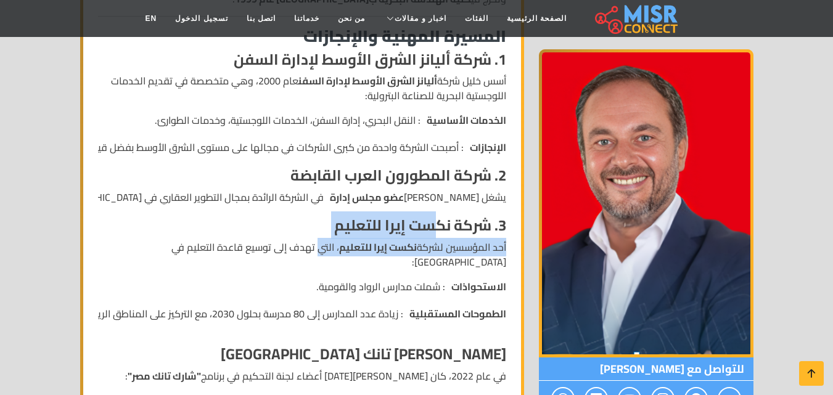
drag, startPoint x: 433, startPoint y: 209, endPoint x: 319, endPoint y: 221, distance: 114.6
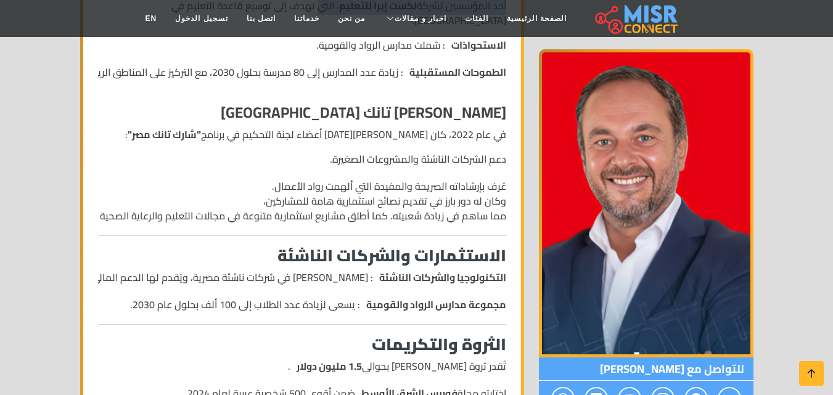
scroll to position [678, 0]
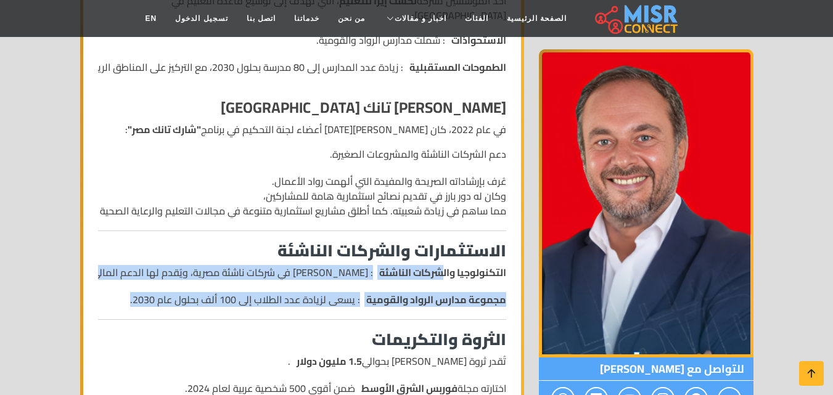
drag, startPoint x: 439, startPoint y: 244, endPoint x: 238, endPoint y: 290, distance: 206.0
click at [238, 290] on div "من هو [PERSON_NAME] ؟ _ سيرة ذاتية [PERSON_NAME] ، رجل أعمال [DEMOGRAPHIC_DATA]…" at bounding box center [302, 386] width 423 height 1438
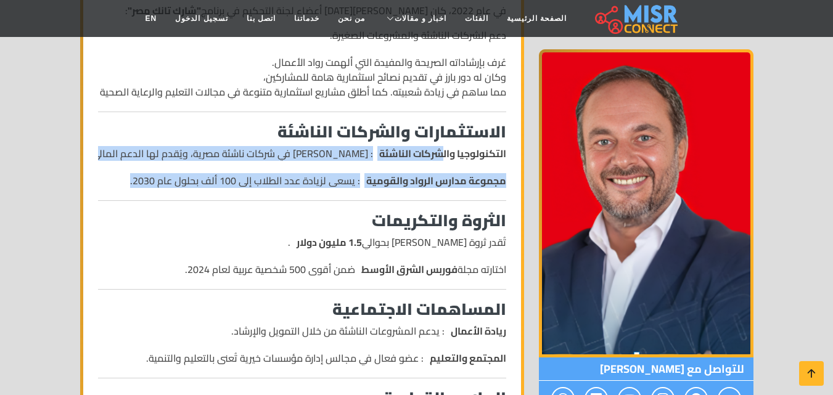
scroll to position [801, 0]
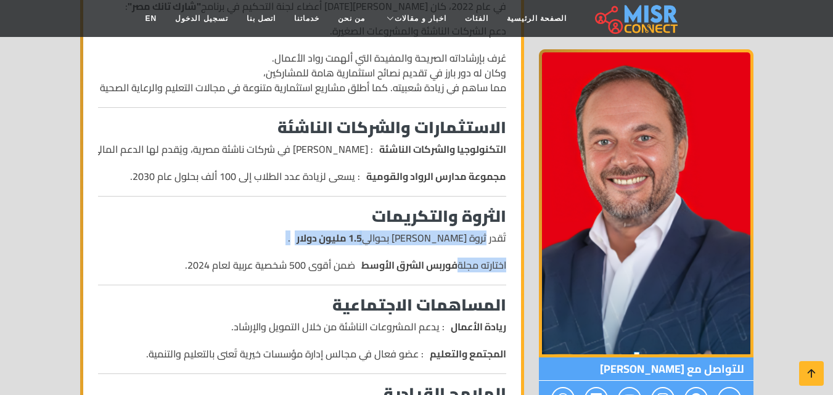
drag, startPoint x: 487, startPoint y: 212, endPoint x: 291, endPoint y: 226, distance: 196.5
click at [291, 230] on ul "تُقدر ثروة [PERSON_NAME] بحوالي 1.5 مليون دولار . اختارته مجلة فوربس الشرق الأو…" at bounding box center [302, 251] width 408 height 42
click at [354, 230] on ul "تُقدر ثروة [PERSON_NAME] بحوالي 1.5 مليون دولار . اختارته مجلة فوربس الشرق الأو…" at bounding box center [302, 251] width 408 height 42
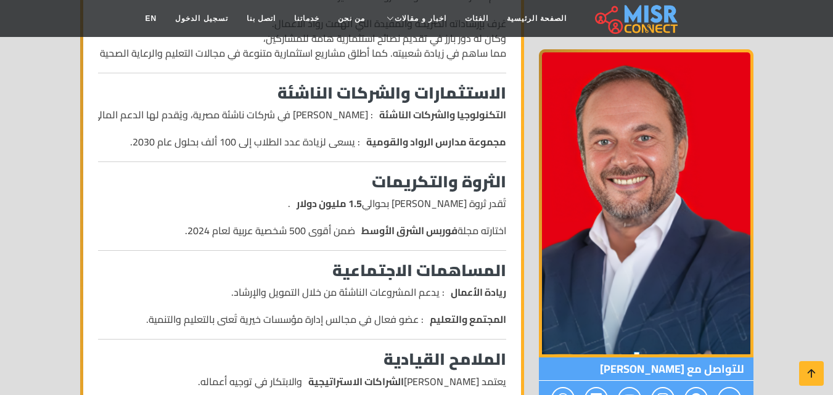
scroll to position [863, 0]
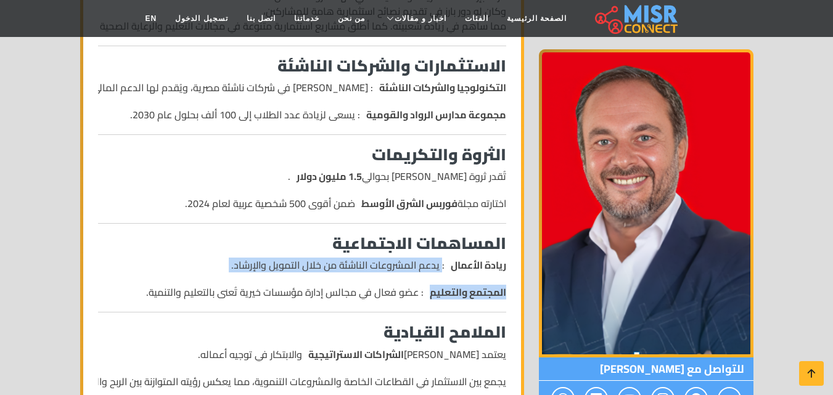
drag, startPoint x: 441, startPoint y: 238, endPoint x: 230, endPoint y: 248, distance: 211.0
click at [230, 258] on ul "ريادة الأعمال : يدعم المشروعات الناشئة من خلال التمويل والإرشاد. المجتمع والتعل…" at bounding box center [302, 279] width 408 height 42
click at [457, 258] on ul "ريادة الأعمال : يدعم المشروعات الناشئة من خلال التمويل والإرشاد. المجتمع والتعل…" at bounding box center [302, 279] width 408 height 42
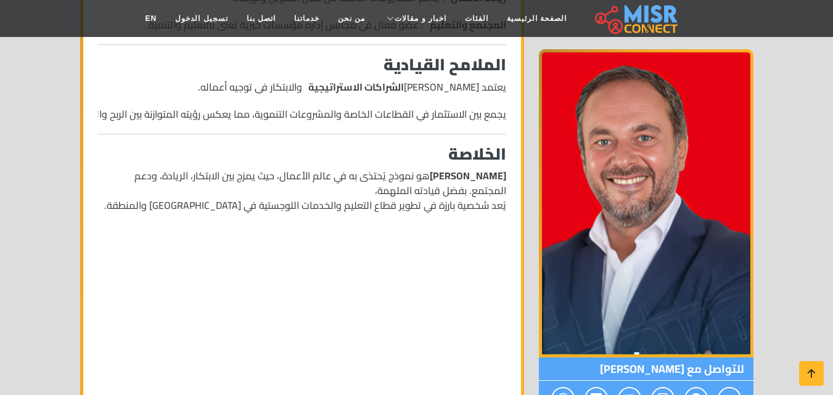
scroll to position [1109, 0]
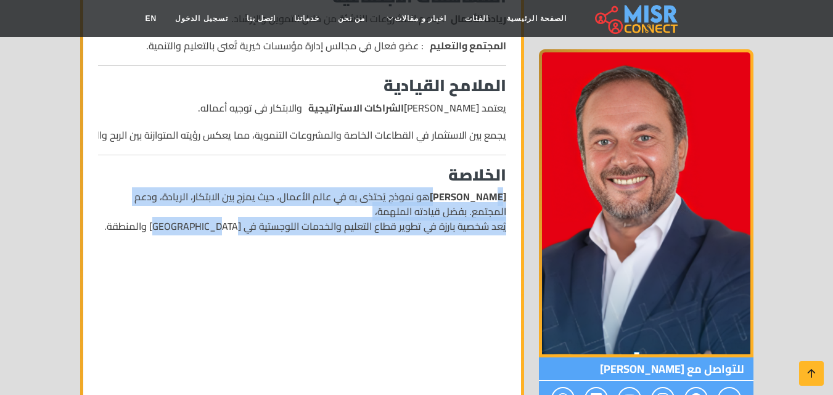
drag, startPoint x: 453, startPoint y: 171, endPoint x: 183, endPoint y: 198, distance: 271.3
click at [183, 198] on p "[PERSON_NAME] هو نموذج يُحتذى به في عالم الأعمال، حيث يمزج بين الابتكار، الرياد…" at bounding box center [302, 211] width 408 height 44
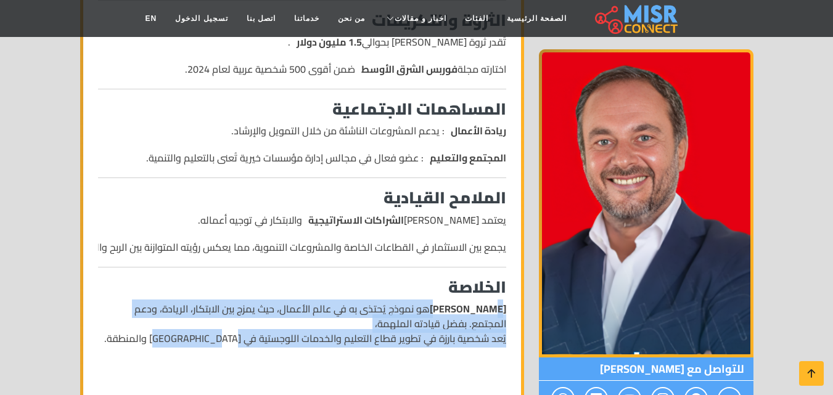
scroll to position [986, 0]
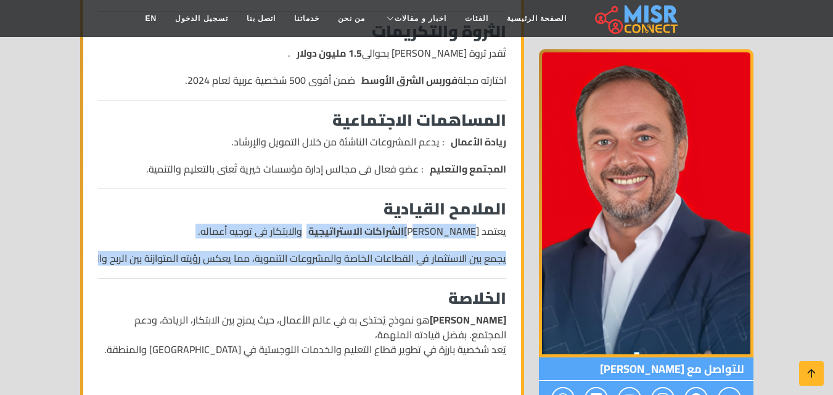
drag, startPoint x: 470, startPoint y: 199, endPoint x: 60, endPoint y: 235, distance: 411.4
click at [60, 235] on section "[PERSON_NAME] [PERSON_NAME] ورئيس مجلس الإدارة لشركة أليانز الشرق الأوسط لإدارة…" at bounding box center [416, 8] width 833 height 1793
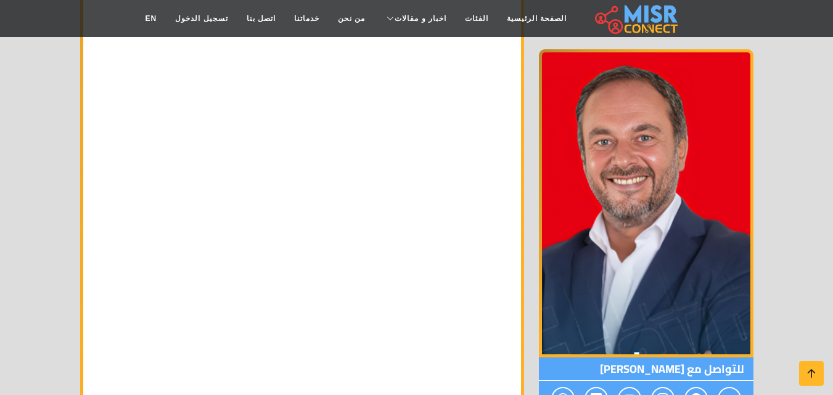
scroll to position [1232, 0]
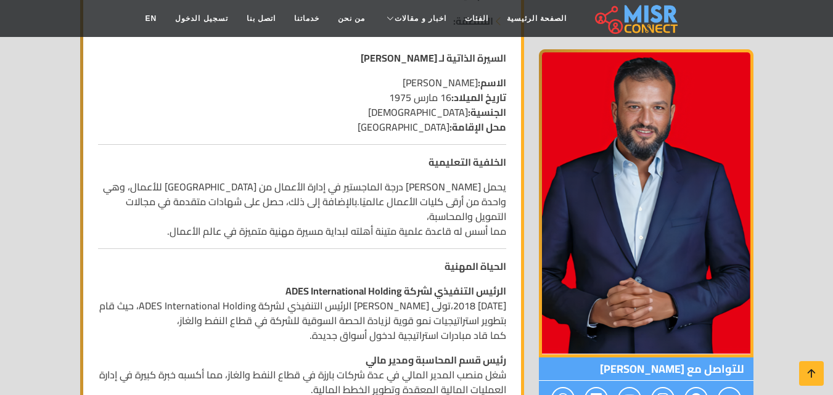
scroll to position [308, 0]
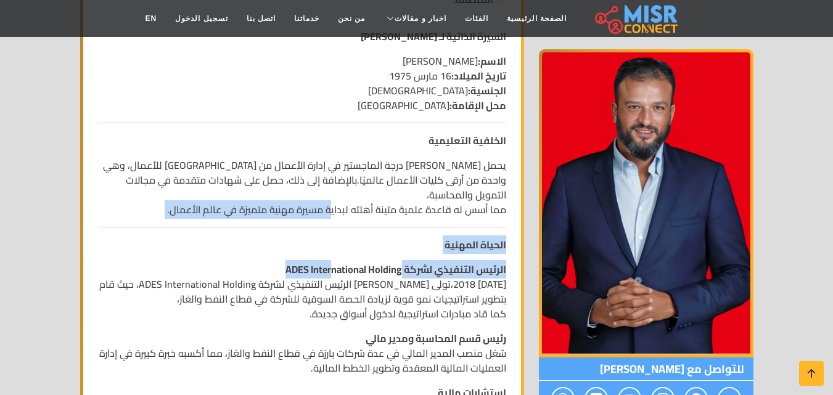
drag, startPoint x: 330, startPoint y: 213, endPoint x: 345, endPoint y: 253, distance: 42.3
click at [345, 252] on p "الحياة المهنية" at bounding box center [302, 244] width 408 height 15
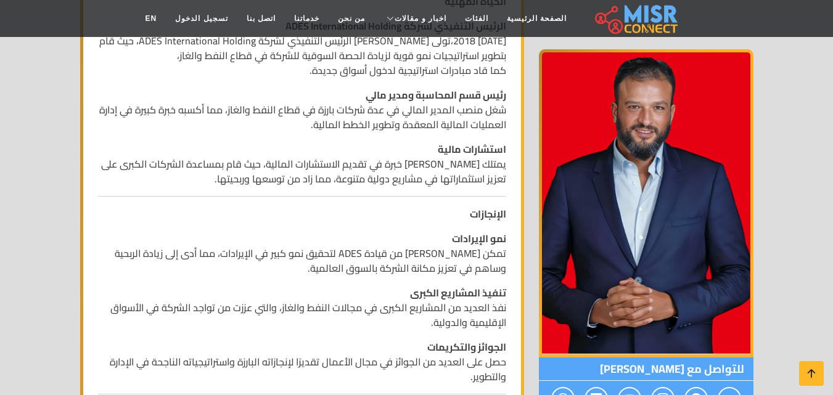
scroll to position [555, 0]
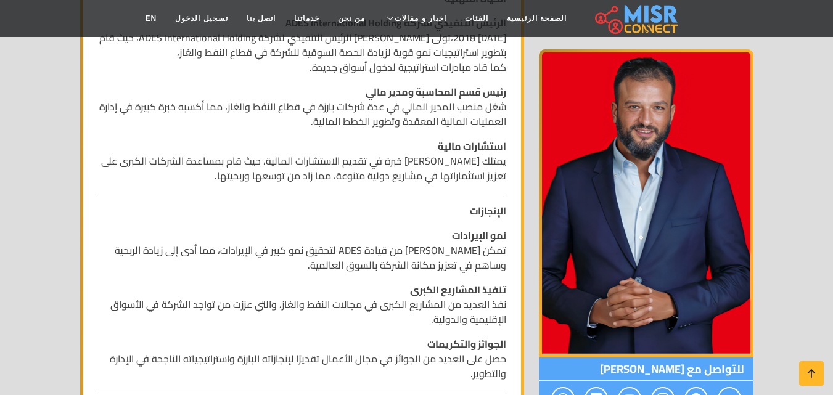
drag, startPoint x: 499, startPoint y: 152, endPoint x: 182, endPoint y: 179, distance: 317.9
click at [182, 179] on p "استشارات مالية يمتلك أيمن ممدوح عباس خبرة في تقديم الاستشارات المالية، حيث قام …" at bounding box center [302, 161] width 408 height 44
click at [161, 181] on p "استشارات مالية يمتلك أيمن ممدوح عباس خبرة في تقديم الاستشارات المالية، حيث قام …" at bounding box center [302, 161] width 408 height 44
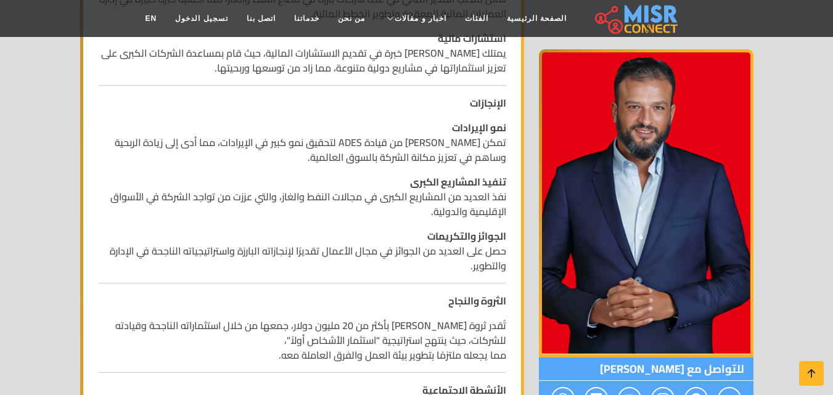
scroll to position [678, 0]
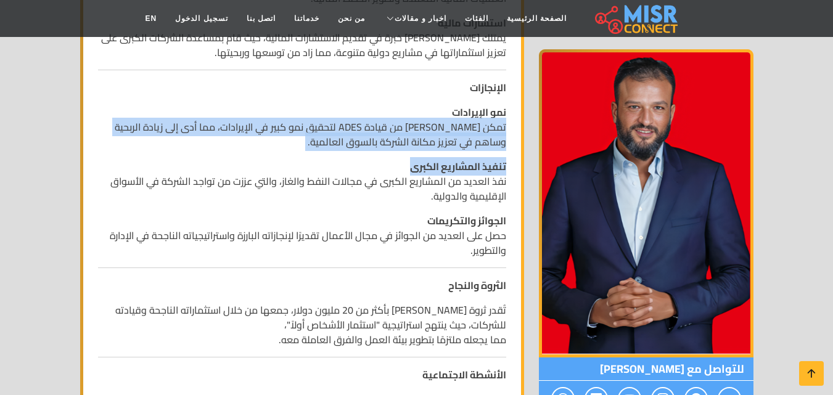
drag, startPoint x: 505, startPoint y: 129, endPoint x: 272, endPoint y: 161, distance: 234.4
click at [419, 161] on strong "تنفيذ المشاريع الكبرى" at bounding box center [458, 166] width 96 height 18
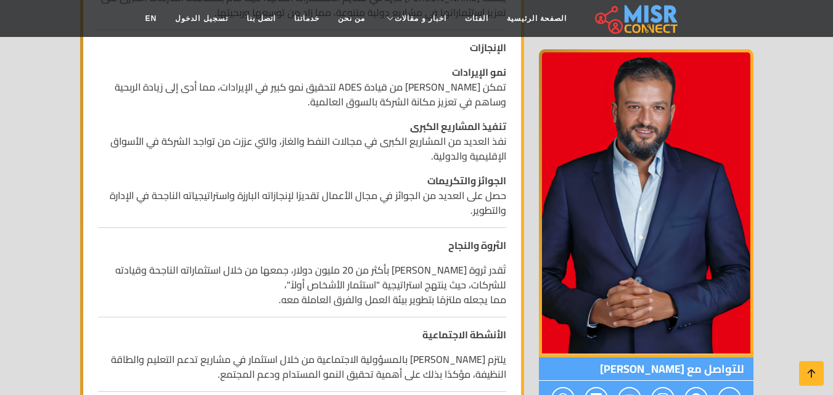
scroll to position [739, 0]
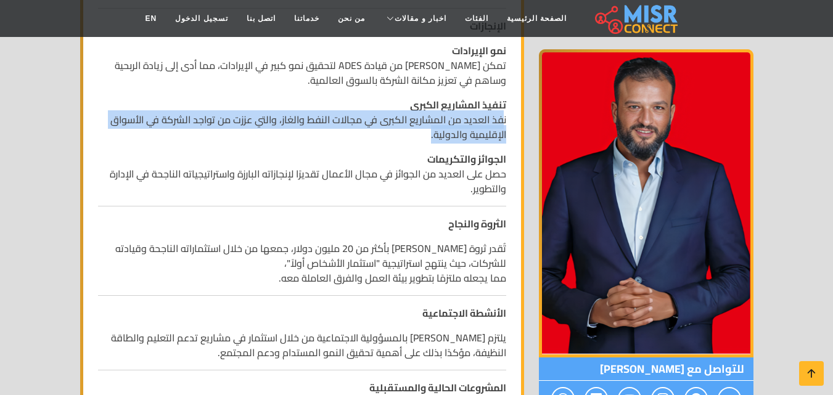
drag, startPoint x: 501, startPoint y: 119, endPoint x: 312, endPoint y: 139, distance: 190.2
click at [312, 139] on p "تنفيذ المشاريع الكبرى نفذ العديد من المشاريع الكبرى في مجالات النفط والغاز، وال…" at bounding box center [302, 119] width 408 height 44
click at [272, 120] on p "تنفيذ المشاريع الكبرى نفذ العديد من المشاريع الكبرى في مجالات النفط والغاز، وال…" at bounding box center [302, 119] width 408 height 44
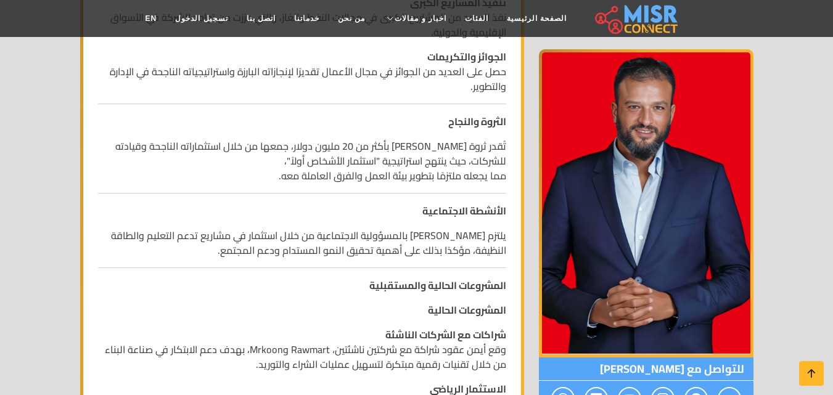
scroll to position [863, 0]
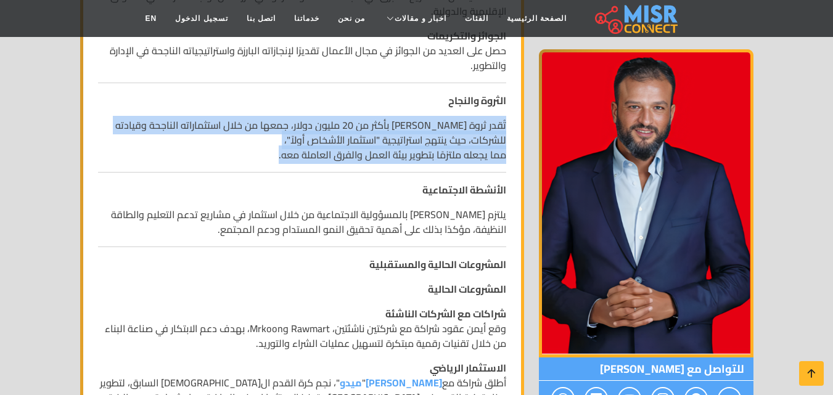
drag, startPoint x: 523, startPoint y: 118, endPoint x: 246, endPoint y: 150, distance: 278.5
click at [246, 150] on div "الاسم: أيمن ممدوح رقم الهاتف: 010000000 المنطقة: السيرة الذاتية لـ أيمن ممدوح ع…" at bounding box center [302, 243] width 444 height 1751
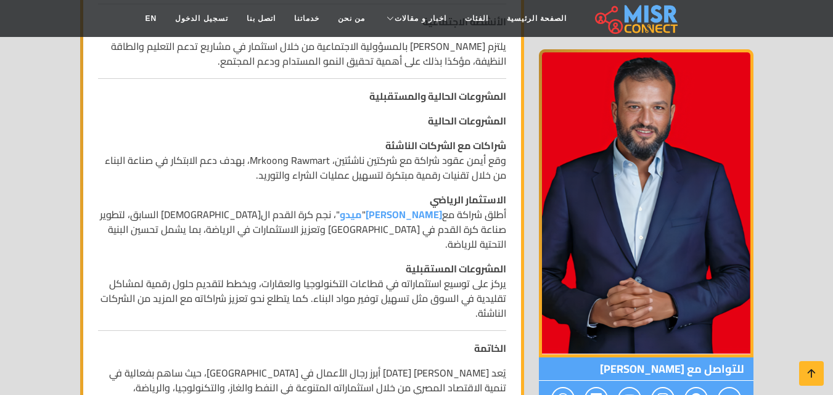
scroll to position [1048, 0]
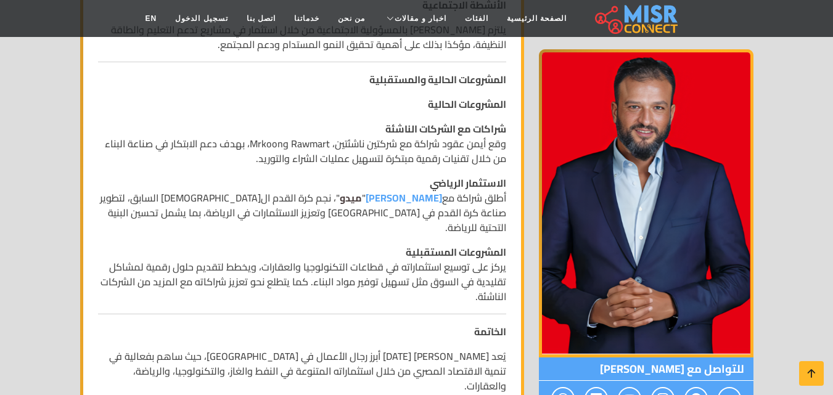
drag, startPoint x: 405, startPoint y: 198, endPoint x: 370, endPoint y: 200, distance: 35.1
click at [362, 200] on link "ميدو" at bounding box center [351, 198] width 22 height 18
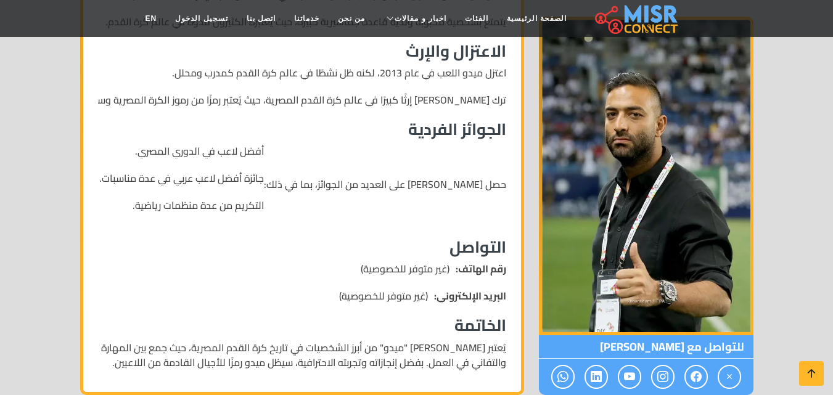
scroll to position [1171, 0]
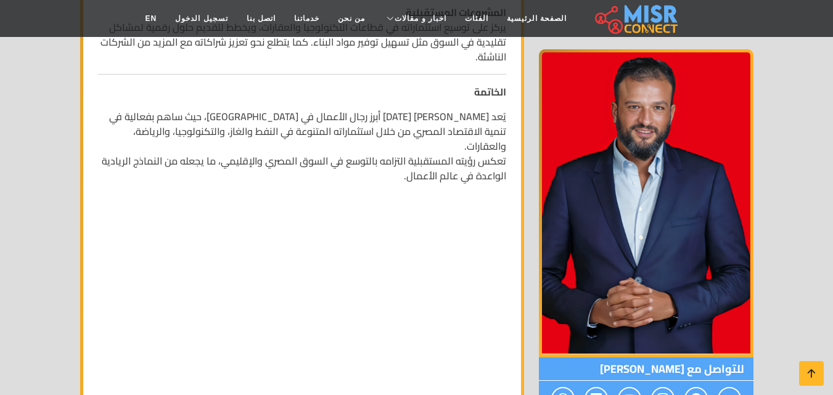
scroll to position [1294, 0]
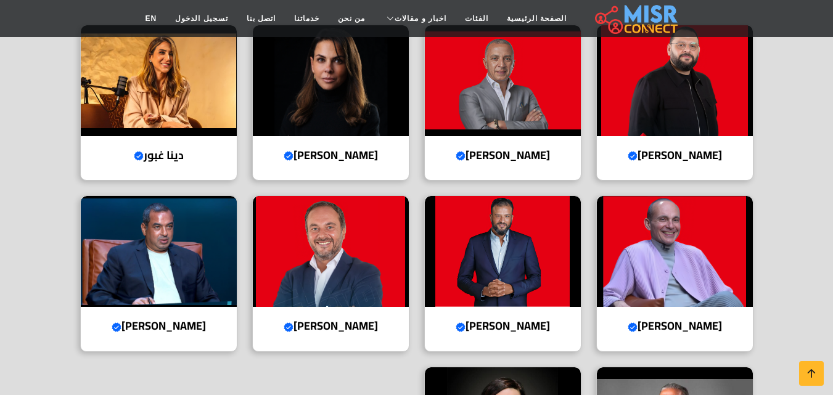
scroll to position [431, 0]
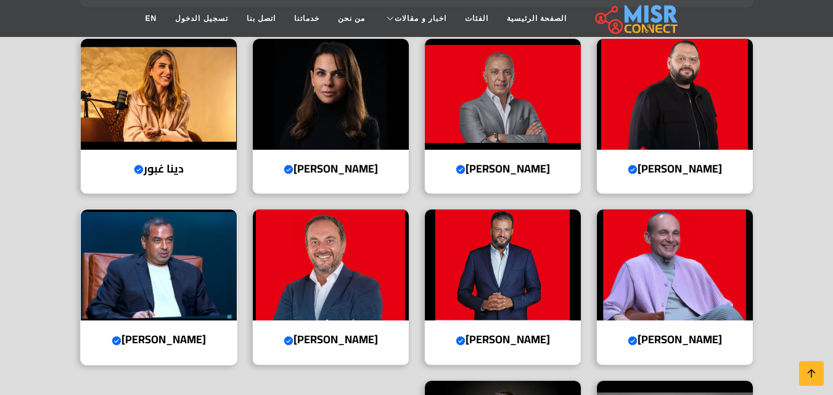
click at [152, 267] on img at bounding box center [159, 265] width 156 height 111
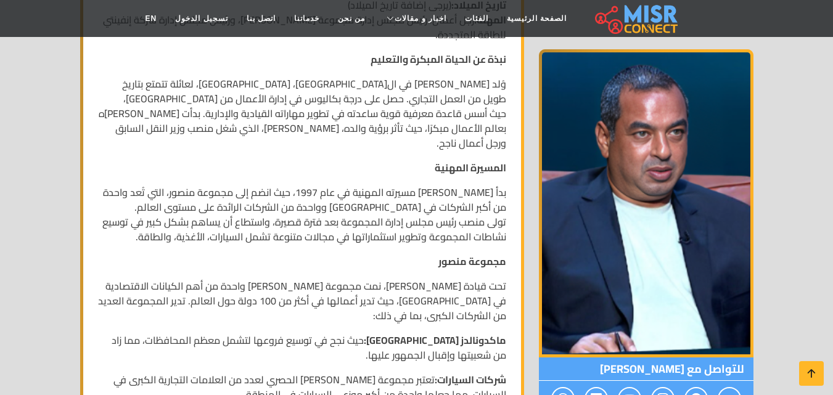
scroll to position [370, 0]
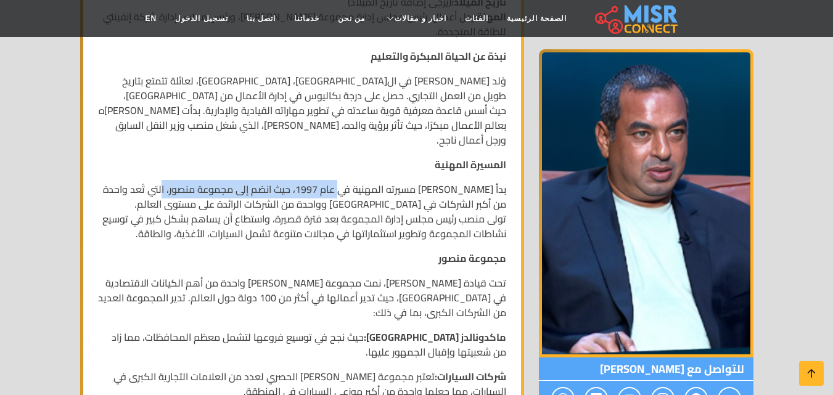
drag, startPoint x: 345, startPoint y: 165, endPoint x: 165, endPoint y: 181, distance: 181.3
click at [165, 182] on p "بدأ [PERSON_NAME] مسيرته المهنية في عام 1997، حيث انضم إلى مجموعة منصور، التي ت…" at bounding box center [302, 211] width 408 height 59
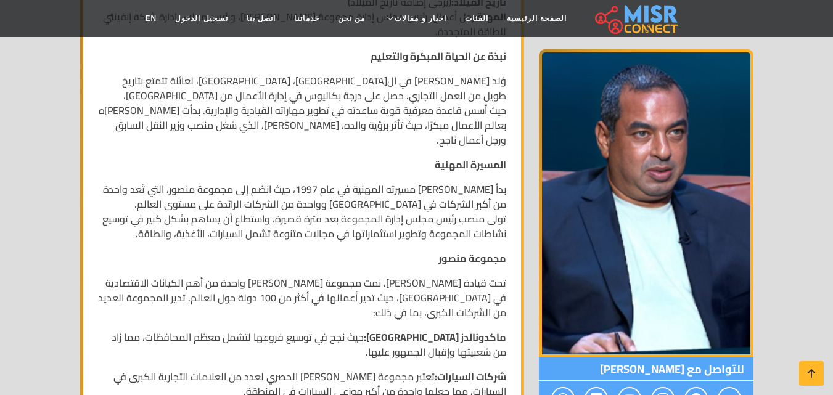
click at [192, 157] on p "المسيرة المهنية" at bounding box center [302, 164] width 408 height 15
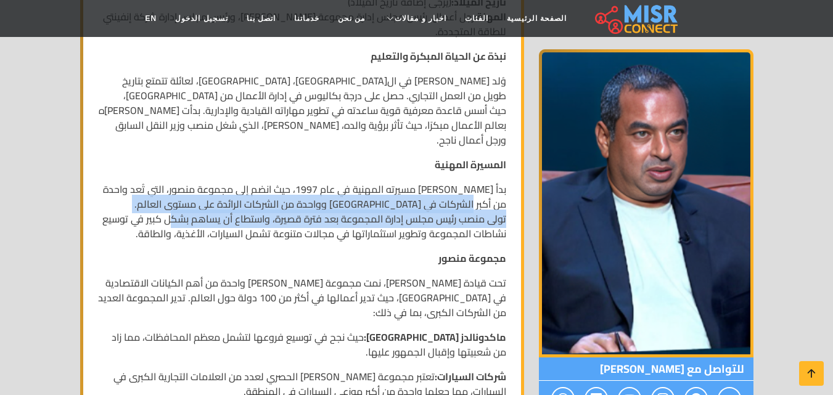
drag, startPoint x: 464, startPoint y: 193, endPoint x: 175, endPoint y: 197, distance: 289.1
click at [175, 197] on p "بدأ [PERSON_NAME] مسيرته المهنية في عام 1997، حيث انضم إلى مجموعة منصور، التي ت…" at bounding box center [302, 211] width 408 height 59
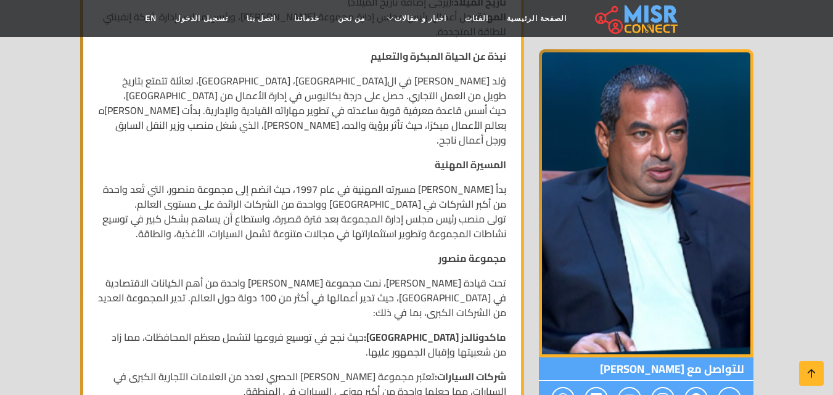
drag, startPoint x: 394, startPoint y: 214, endPoint x: 314, endPoint y: 213, distance: 80.7
click at [383, 214] on p "بدأ [PERSON_NAME] مسيرته المهنية في عام 1997، حيث انضم إلى مجموعة منصور، التي ت…" at bounding box center [302, 211] width 408 height 59
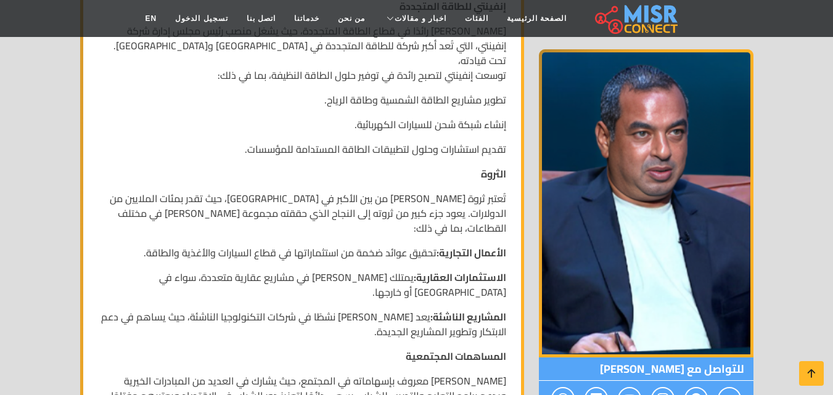
scroll to position [801, 0]
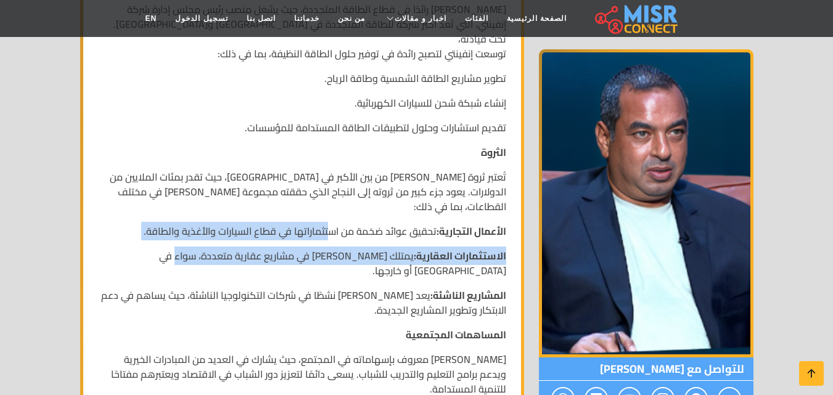
drag, startPoint x: 333, startPoint y: 185, endPoint x: 197, endPoint y: 203, distance: 137.3
click at [197, 203] on div "السيرة الذاتية لـ [PERSON_NAME]اسم: [PERSON_NAME] اسم الشهرة: [PERSON_NAME] تار…" at bounding box center [302, 117] width 423 height 1237
click at [423, 246] on strong "الاستثمارات العقارية:" at bounding box center [460, 255] width 92 height 18
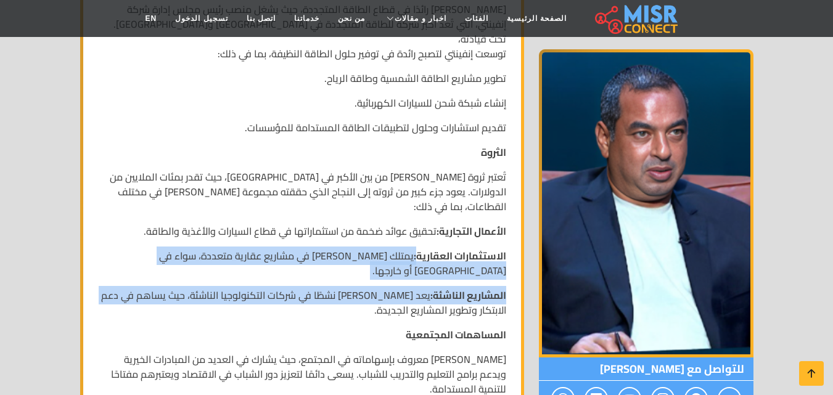
drag, startPoint x: 415, startPoint y: 218, endPoint x: 123, endPoint y: 243, distance: 293.9
click at [123, 243] on div "السيرة الذاتية لـ محمد إسماعيل منصور الاسم: محمد إسماعيل منصور اسم الشهرة: محمد…" at bounding box center [302, 117] width 423 height 1237
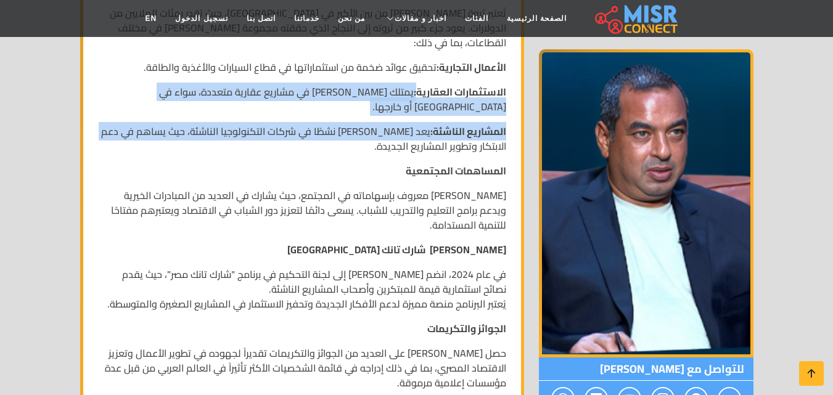
scroll to position [986, 0]
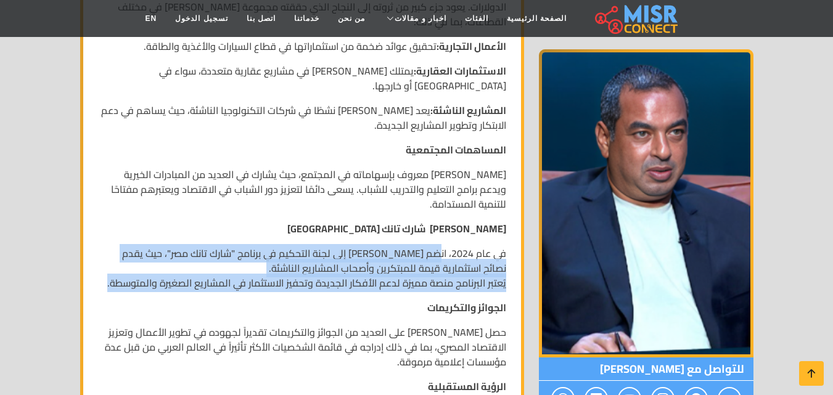
drag, startPoint x: 438, startPoint y: 198, endPoint x: 59, endPoint y: 226, distance: 380.1
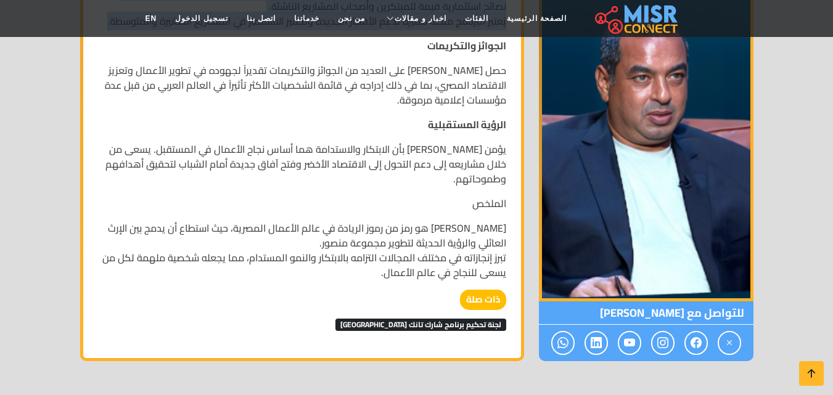
scroll to position [1294, 0]
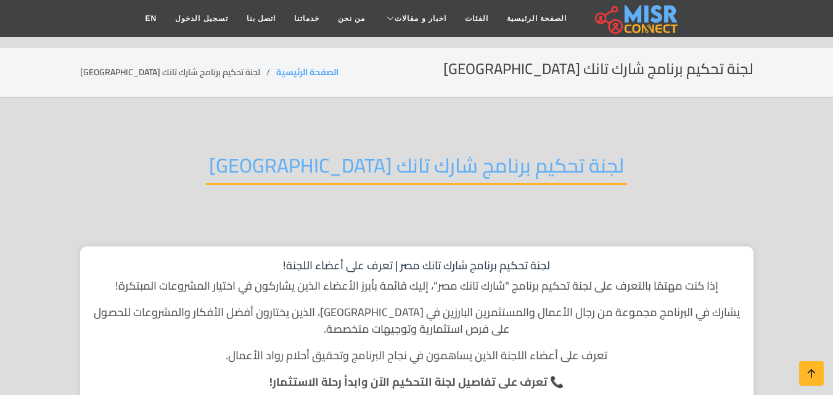
scroll to position [431, 0]
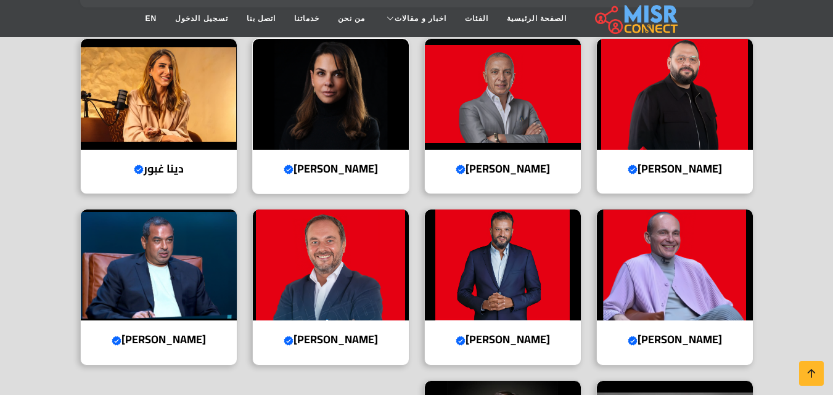
click at [293, 118] on img at bounding box center [331, 94] width 156 height 111
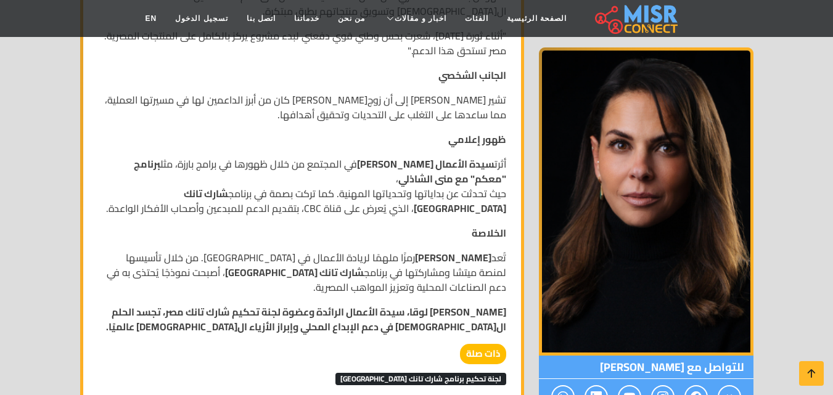
scroll to position [801, 0]
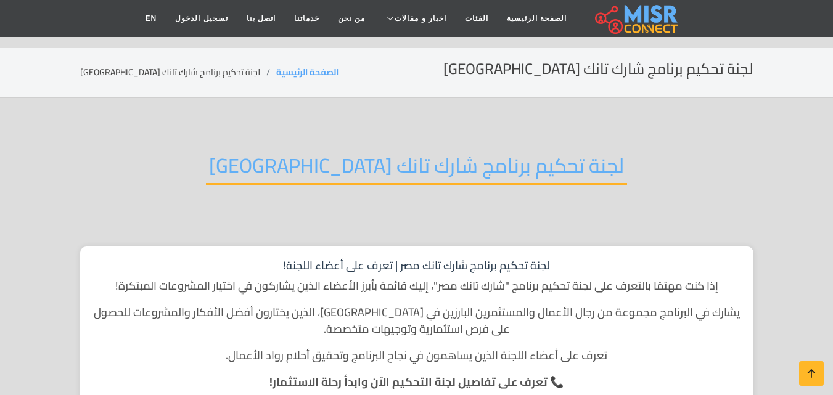
scroll to position [431, 0]
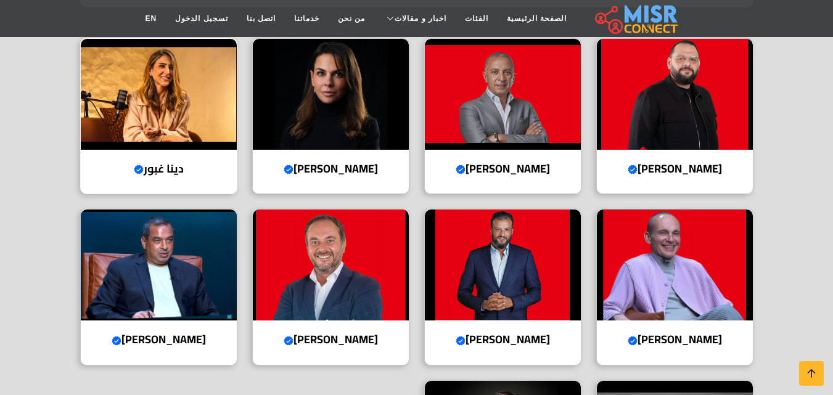
click at [100, 113] on img at bounding box center [159, 94] width 156 height 111
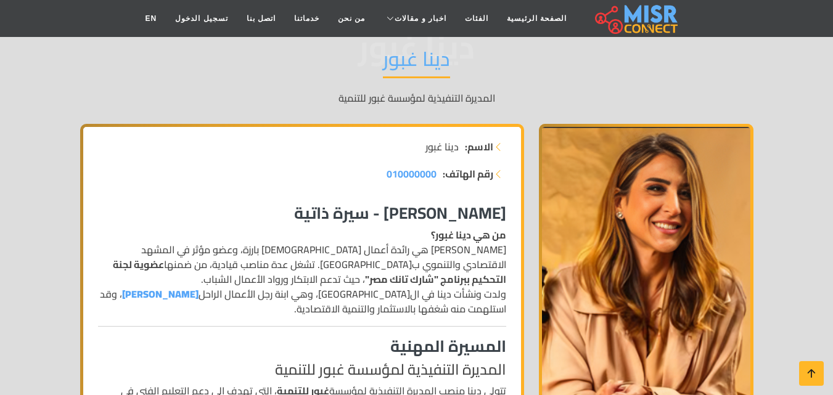
scroll to position [123, 0]
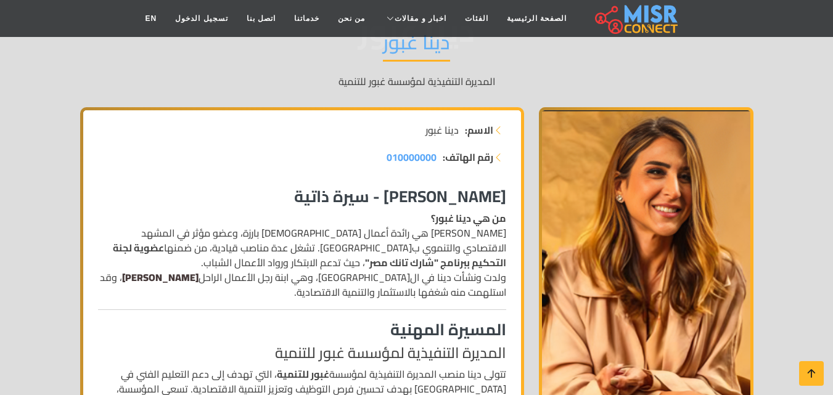
click at [198, 274] on strong "[PERSON_NAME]" at bounding box center [160, 277] width 76 height 18
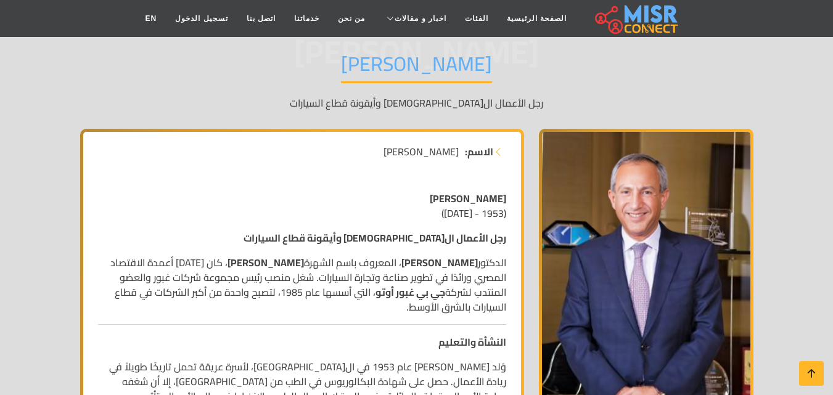
scroll to position [123, 0]
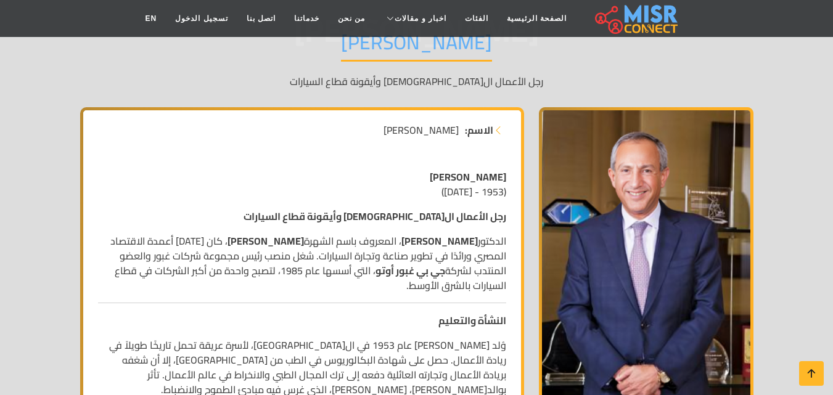
click at [597, 202] on img at bounding box center [646, 261] width 214 height 308
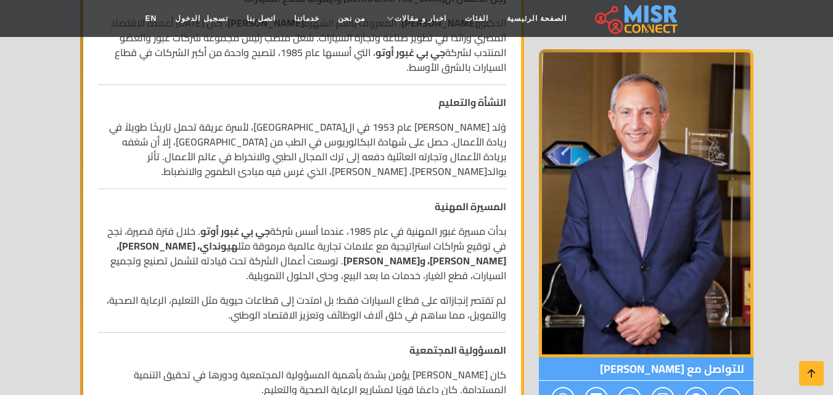
scroll to position [370, 0]
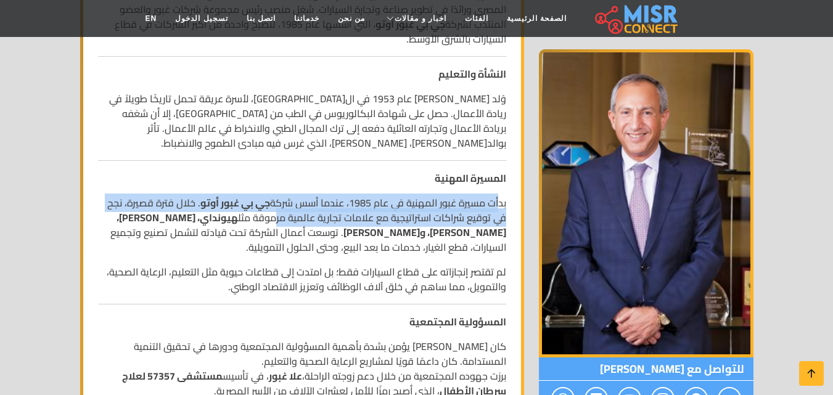
drag, startPoint x: 497, startPoint y: 204, endPoint x: 222, endPoint y: 210, distance: 274.9
click at [253, 210] on p "بدأت مسيرة غبور المهنية في عام 1985، عندما أسس شركة جي بي غبور أوتو . خلال فترة…" at bounding box center [302, 224] width 408 height 59
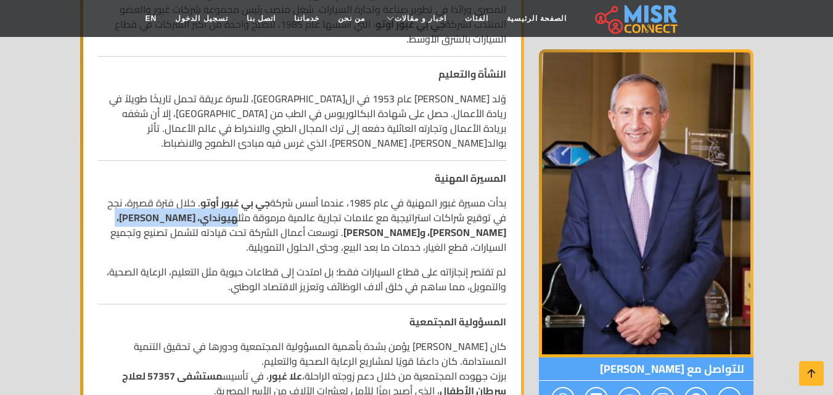
drag, startPoint x: 222, startPoint y: 210, endPoint x: 124, endPoint y: 221, distance: 99.3
click at [124, 221] on p "بدأت مسيرة غبور المهنية في عام 1985، عندما أسس شركة جي بي غبور أوتو . خلال فترة…" at bounding box center [302, 224] width 408 height 59
click at [144, 250] on p "بدأت مسيرة غبور المهنية في عام 1985، عندما أسس شركة جي بي غبور أوتو . خلال فترة…" at bounding box center [302, 224] width 408 height 59
drag, startPoint x: 168, startPoint y: 267, endPoint x: 203, endPoint y: 270, distance: 35.2
click at [186, 272] on p "لم تقتصر إنجازاته على قطاع السيارات فقط؛ بل امتدت إلى قطاعات حيوية مثل التعليم،…" at bounding box center [302, 279] width 408 height 30
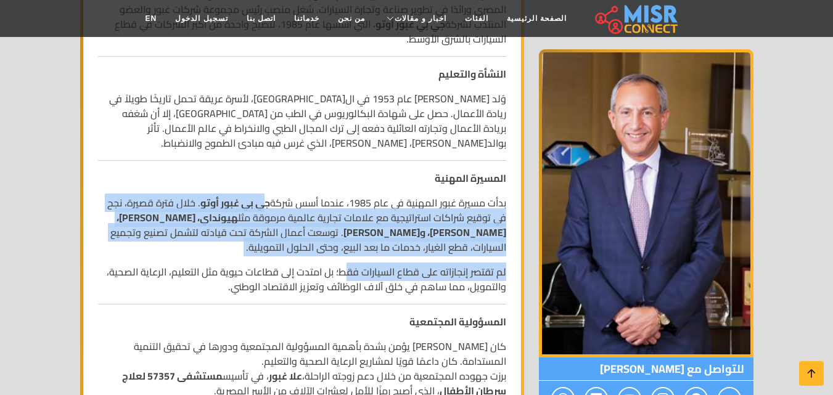
drag, startPoint x: 264, startPoint y: 203, endPoint x: 347, endPoint y: 277, distance: 110.9
click at [347, 277] on div "رؤوف غبور (1953 - 9 نوفمبر 2022) رجل الأعمال المصري وأيقونة قطاع السيارات الدكت…" at bounding box center [302, 386] width 423 height 946
click at [253, 243] on p "بدأت مسيرة غبور المهنية في عام 1985، عندما أسس شركة جي بي غبور أوتو . خلال فترة…" at bounding box center [302, 224] width 408 height 59
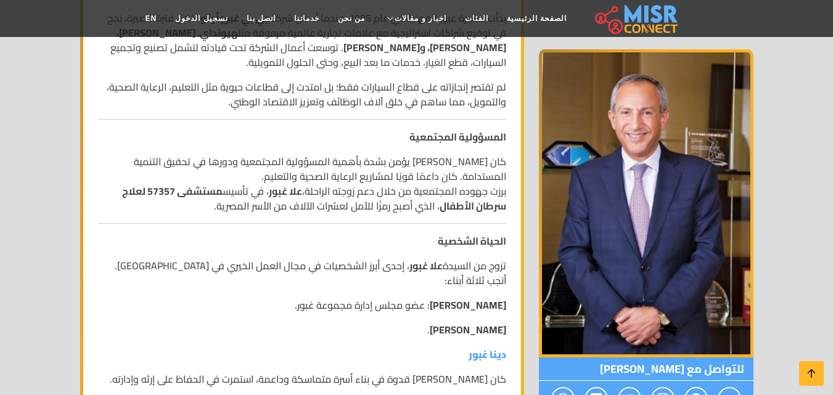
scroll to position [801, 0]
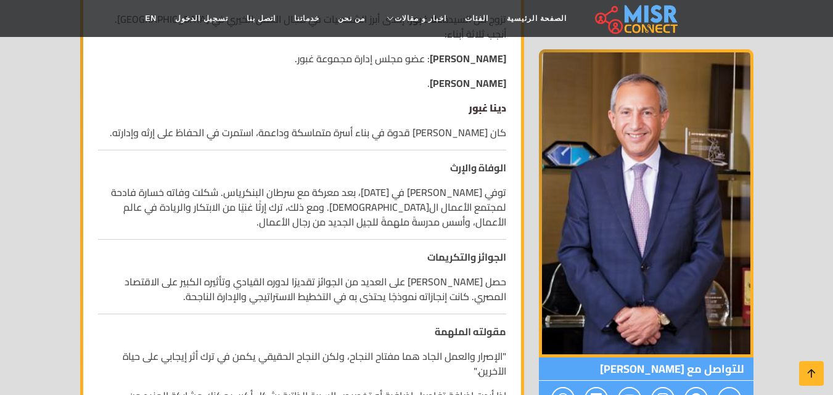
click at [491, 101] on strong "دينا غبور" at bounding box center [487, 108] width 38 height 18
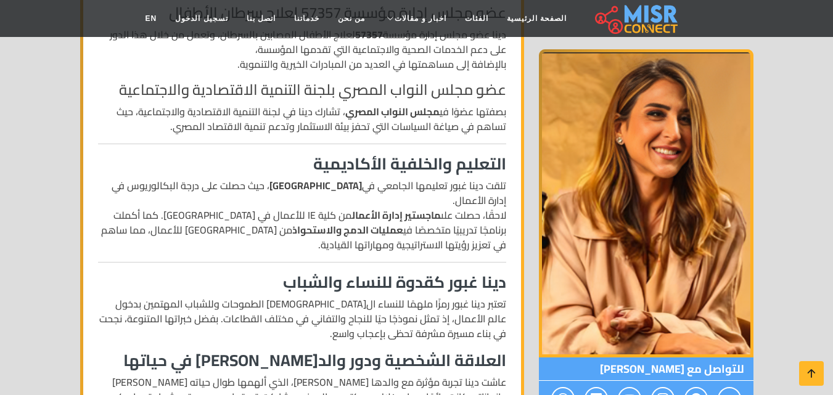
scroll to position [678, 0]
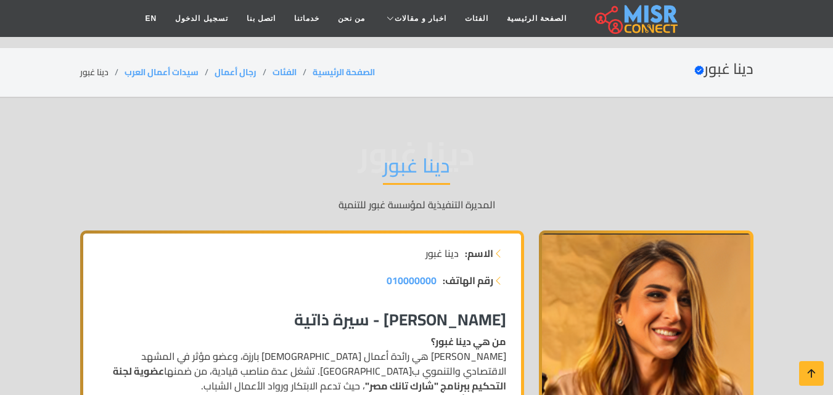
scroll to position [123, 0]
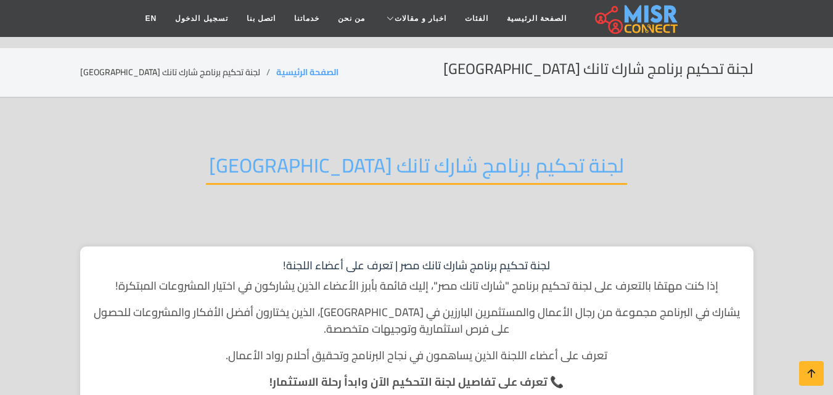
scroll to position [431, 0]
